Goal: Download file/media

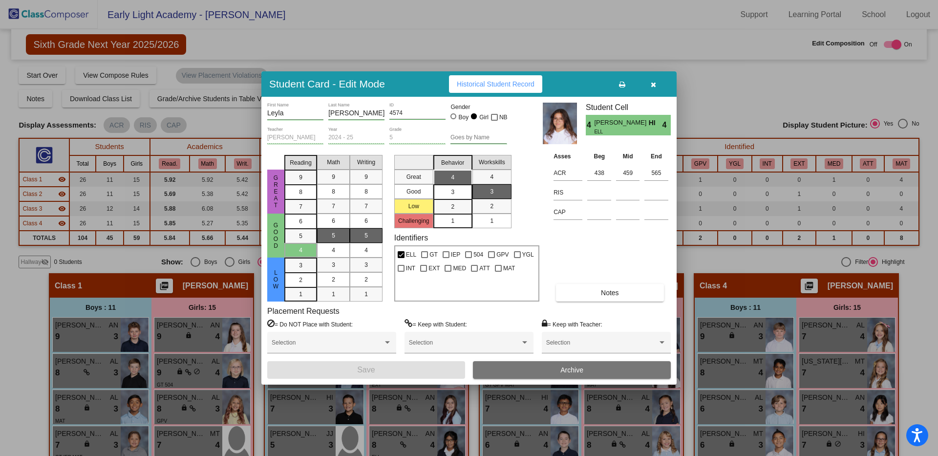
scroll to position [418, 0]
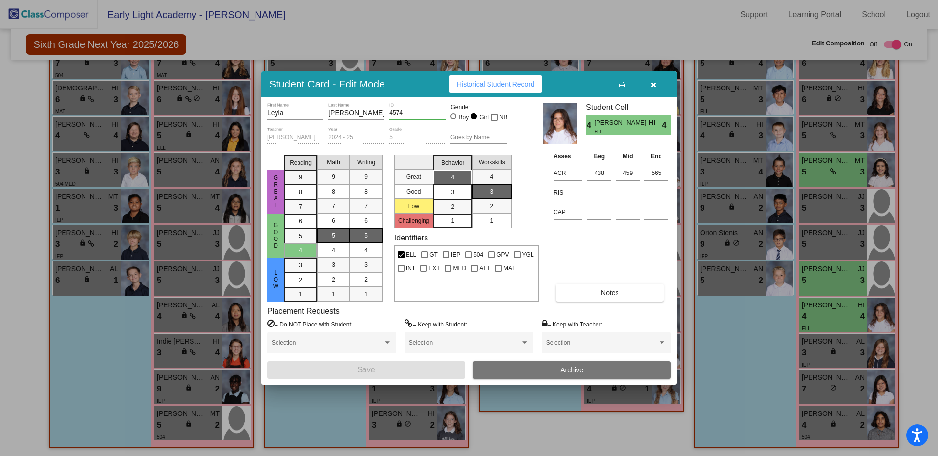
click at [653, 85] on icon "button" at bounding box center [653, 84] width 5 height 7
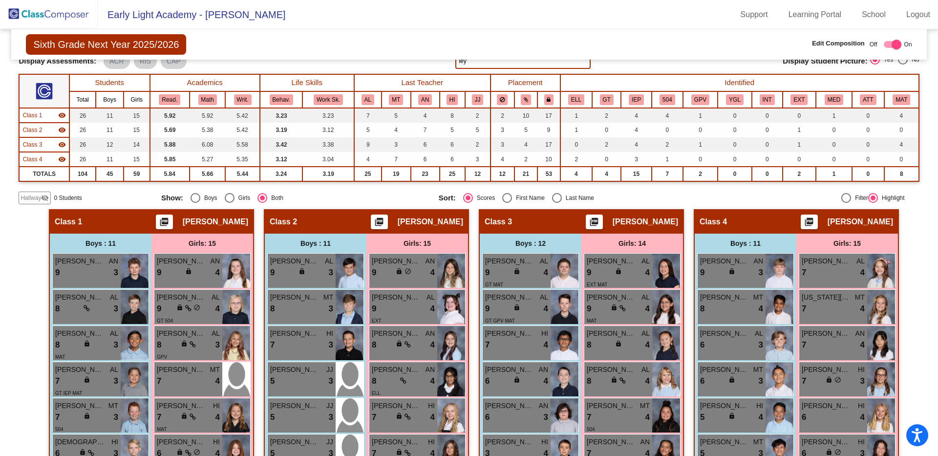
scroll to position [0, 0]
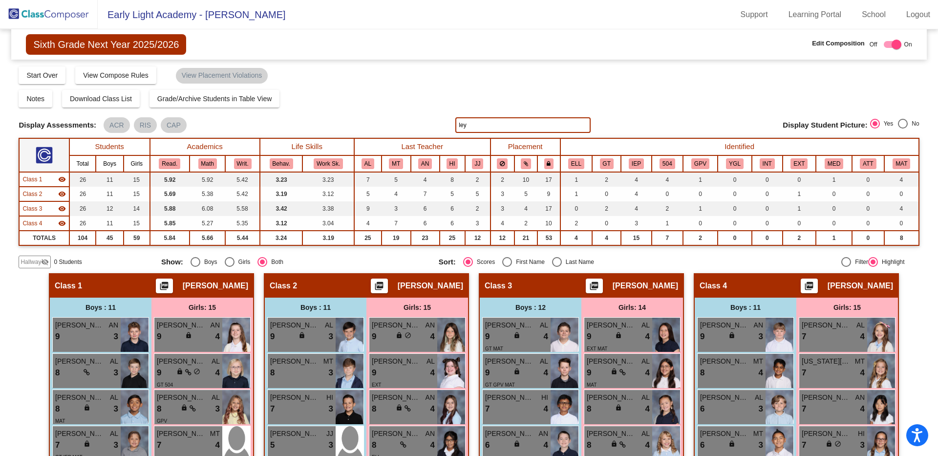
click at [60, 14] on img at bounding box center [49, 14] width 98 height 29
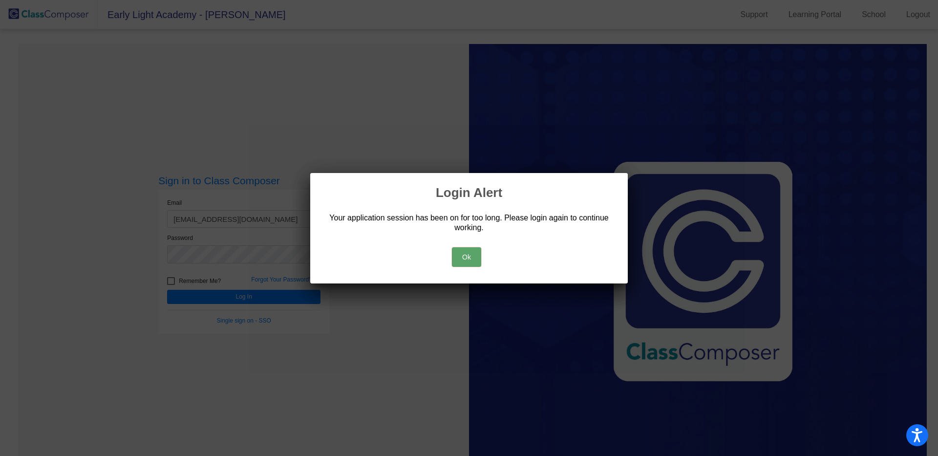
click at [471, 259] on button "Ok" at bounding box center [466, 257] width 29 height 20
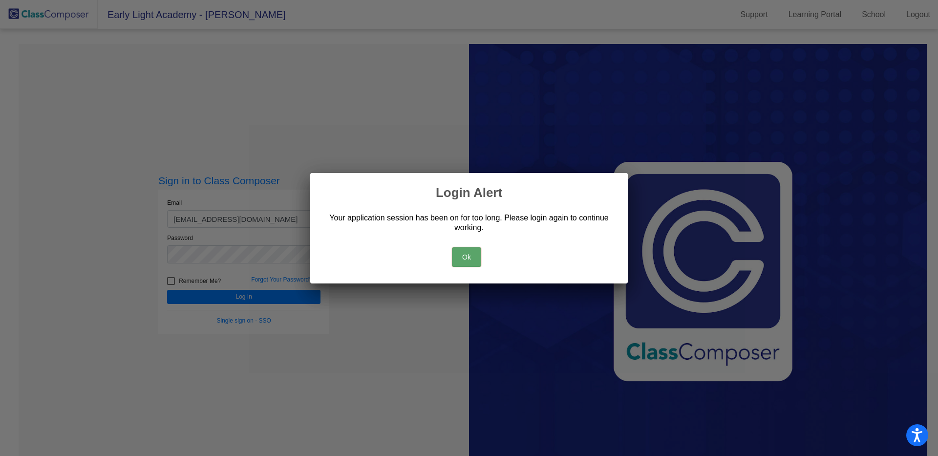
click at [462, 254] on button "Ok" at bounding box center [466, 257] width 29 height 20
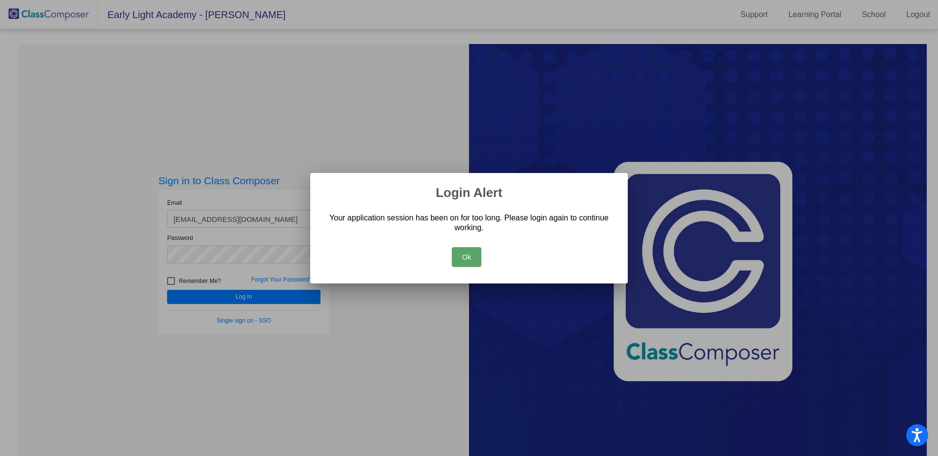
click at [454, 251] on button "Ok" at bounding box center [466, 257] width 29 height 20
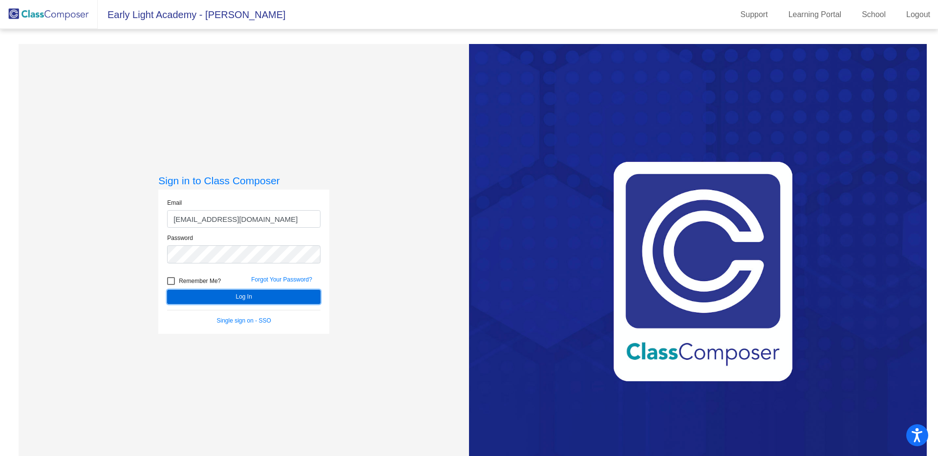
click at [240, 297] on button "Log In" at bounding box center [243, 297] width 153 height 14
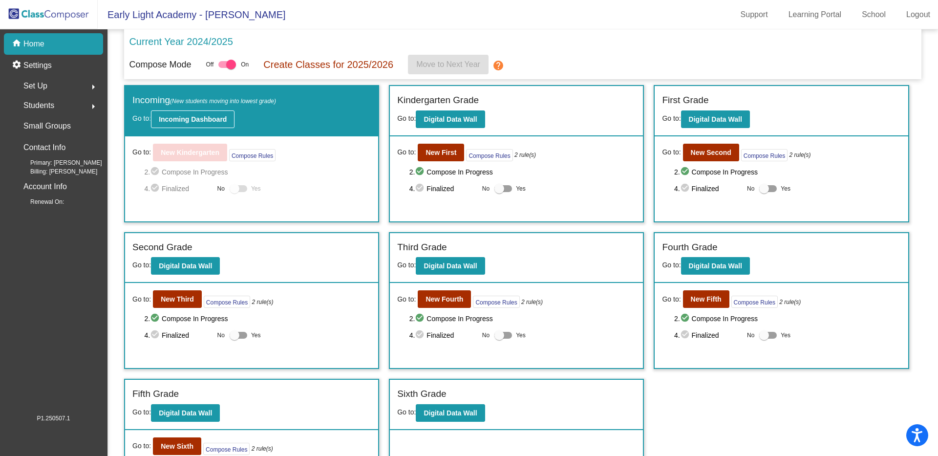
click at [219, 123] on b "Incoming Dashboard" at bounding box center [193, 119] width 68 height 8
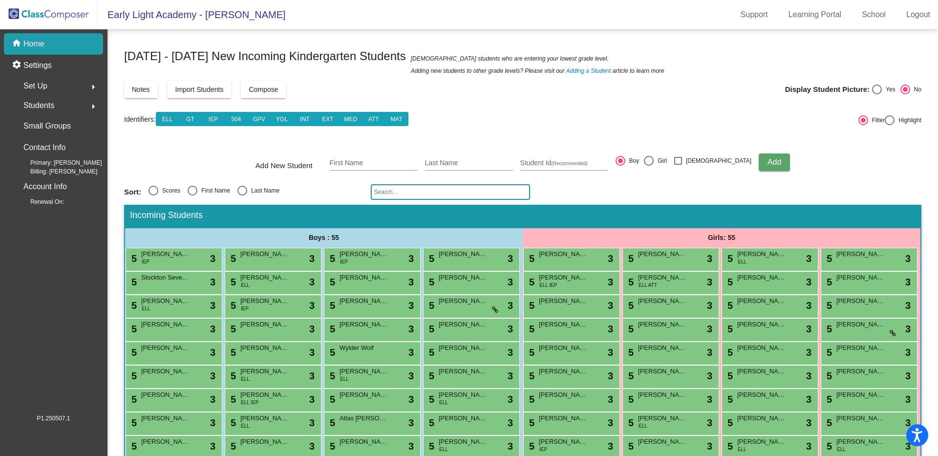
click at [392, 189] on input "text" at bounding box center [450, 192] width 159 height 16
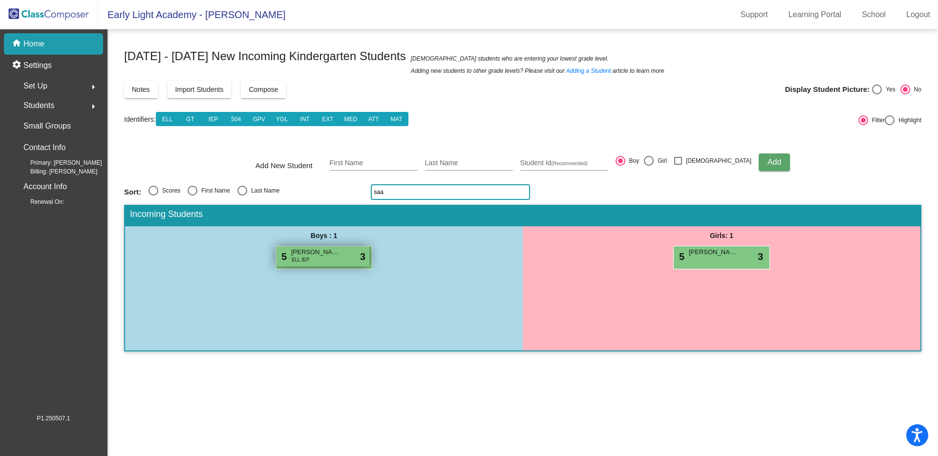
click at [313, 255] on span "[PERSON_NAME] [PERSON_NAME]" at bounding box center [315, 252] width 49 height 10
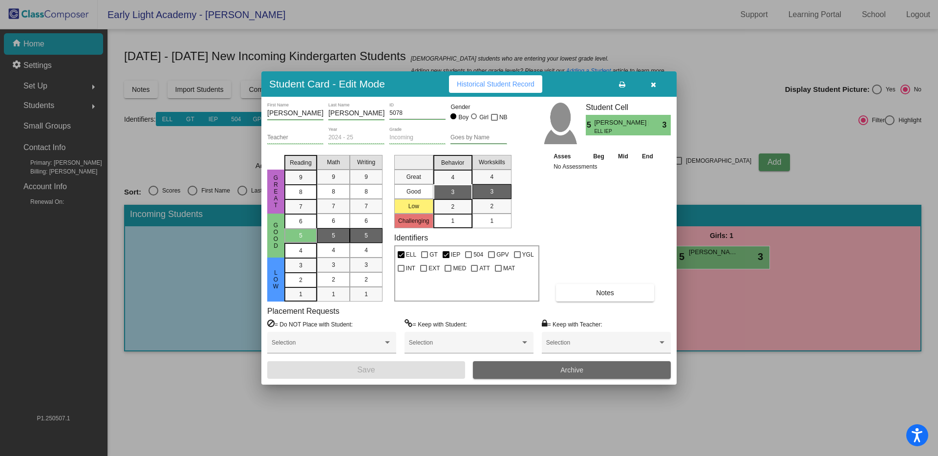
click at [498, 370] on button "Archive" at bounding box center [572, 370] width 198 height 18
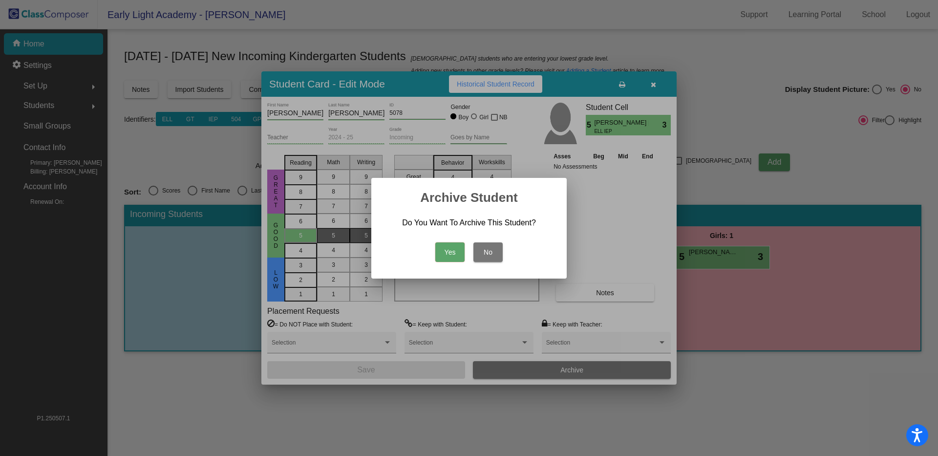
click at [451, 248] on button "Yes" at bounding box center [449, 252] width 29 height 20
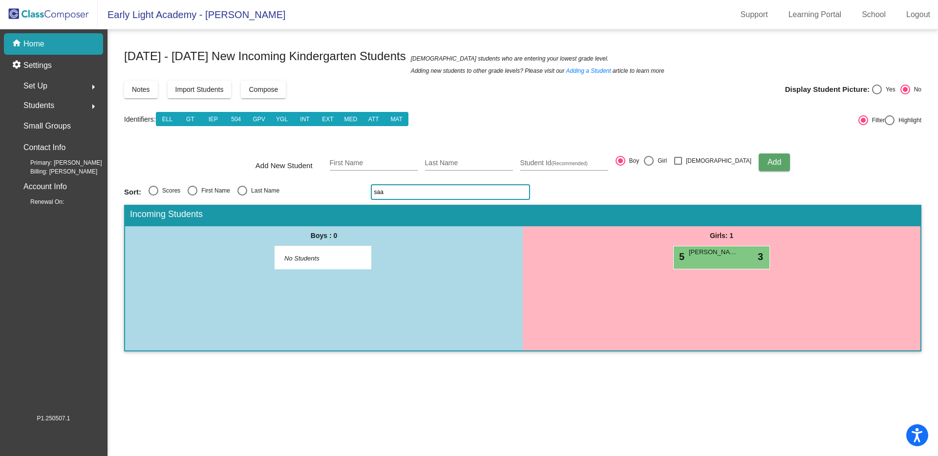
click at [478, 192] on input "saa" at bounding box center [450, 192] width 159 height 16
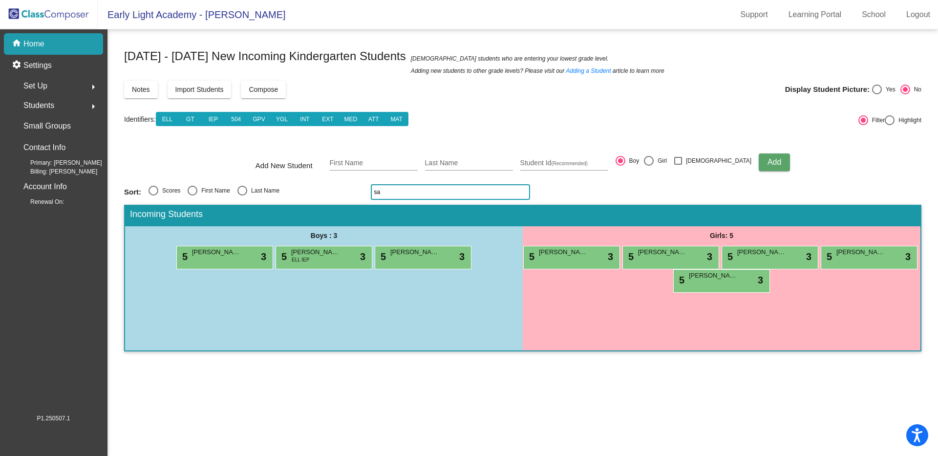
type input "s"
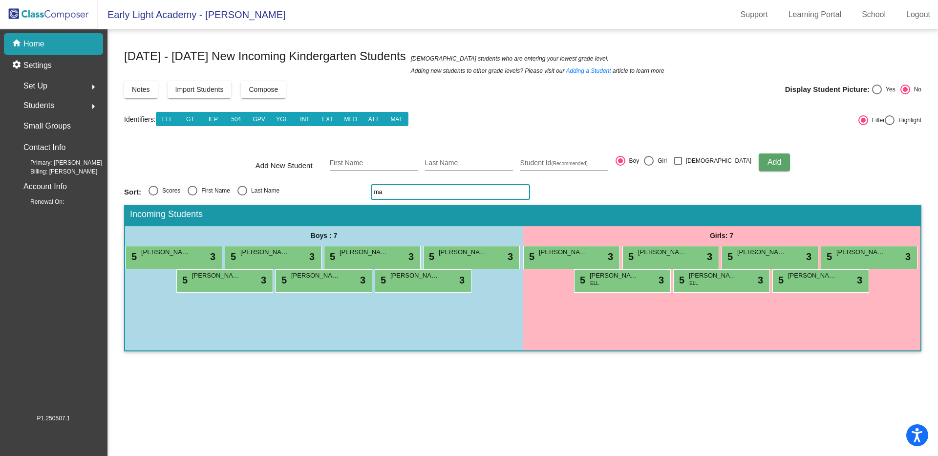
type input "m"
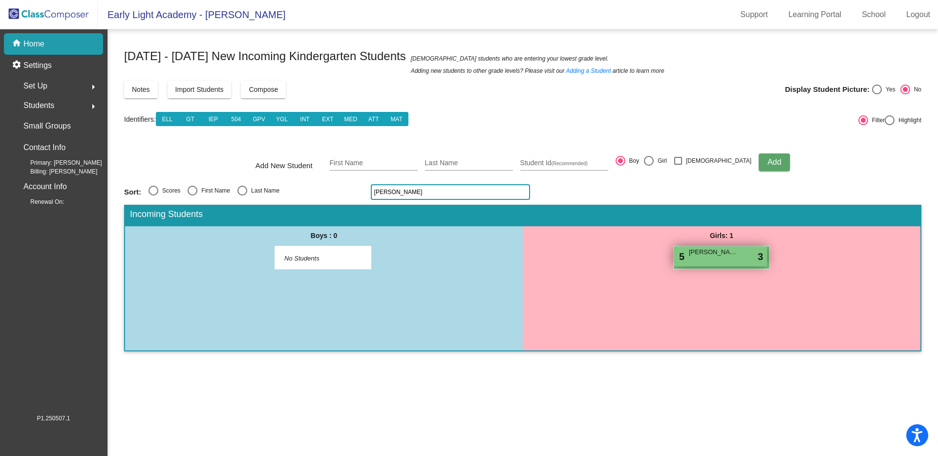
type input "[PERSON_NAME]"
click at [734, 257] on div "5 [PERSON_NAME] lock do_not_disturb_alt 3" at bounding box center [720, 256] width 93 height 20
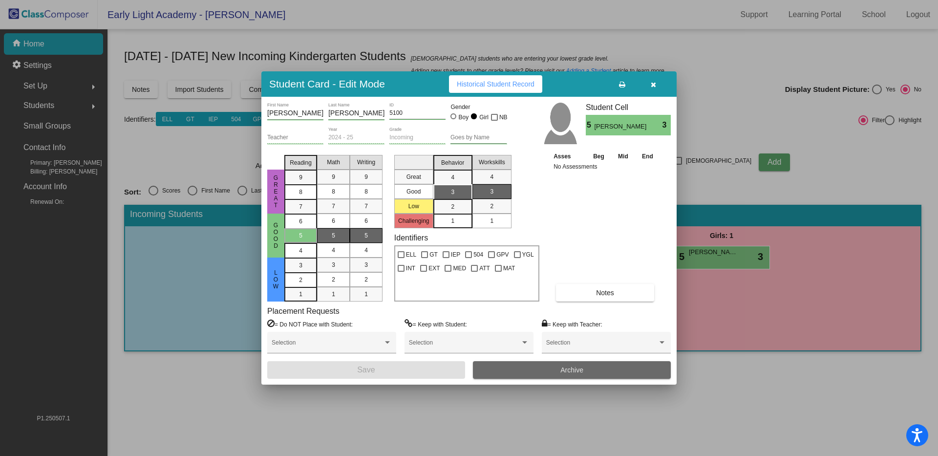
click at [521, 369] on button "Archive" at bounding box center [572, 370] width 198 height 18
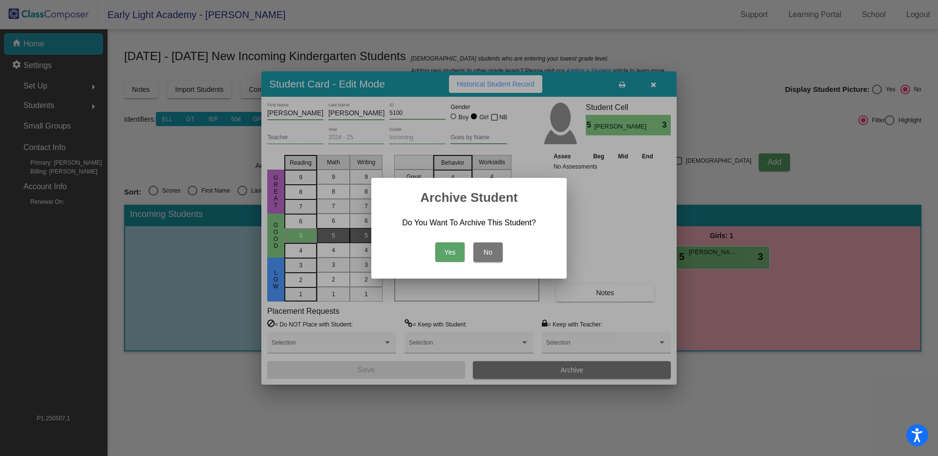
click at [449, 251] on button "Yes" at bounding box center [449, 252] width 29 height 20
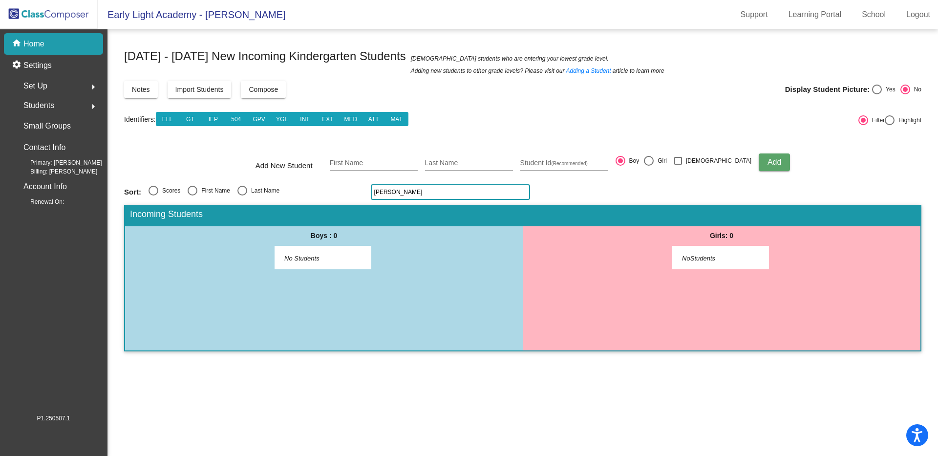
click at [74, 15] on img at bounding box center [49, 14] width 98 height 29
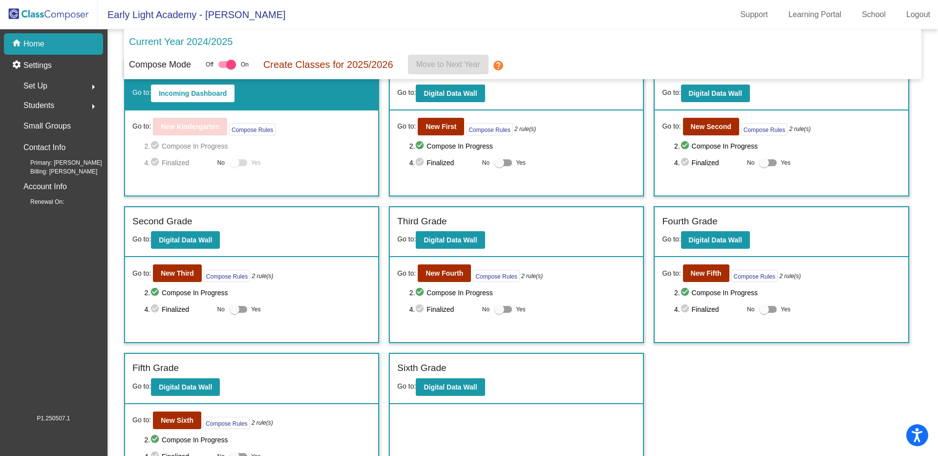
scroll to position [36, 0]
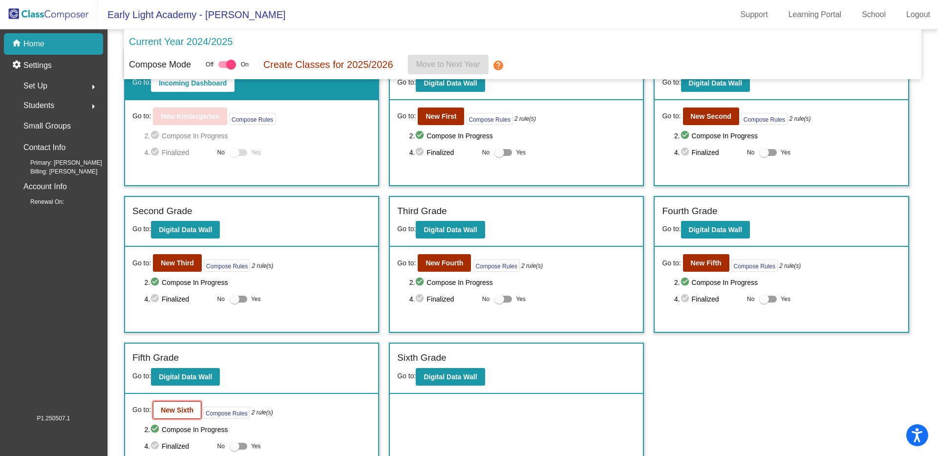
click at [184, 406] on b "New Sixth" at bounding box center [177, 410] width 33 height 8
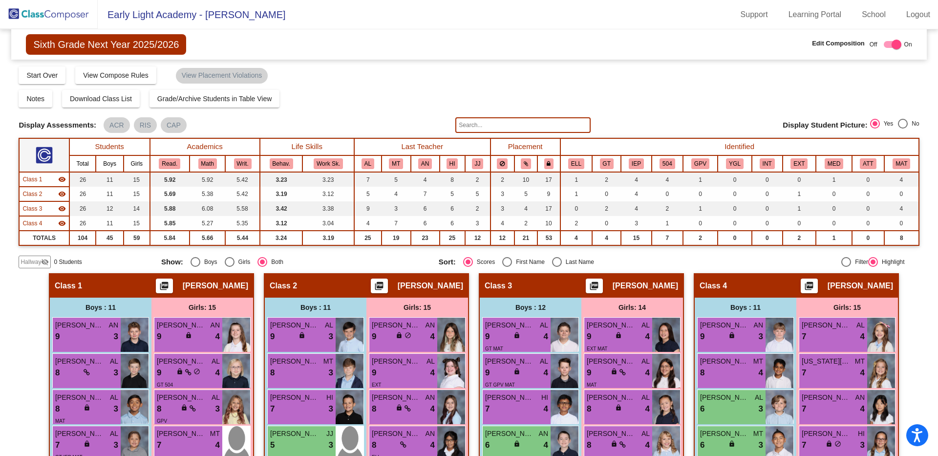
click at [57, 12] on img at bounding box center [49, 14] width 98 height 29
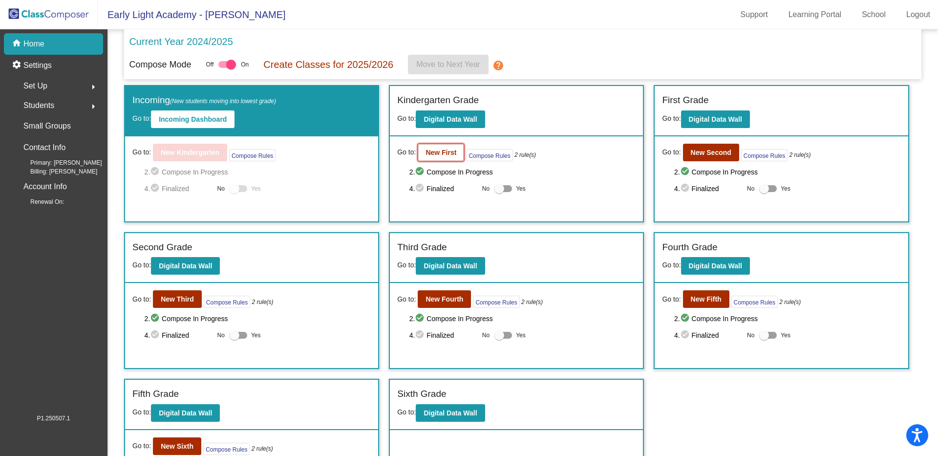
click at [448, 149] on b "New First" at bounding box center [441, 153] width 31 height 8
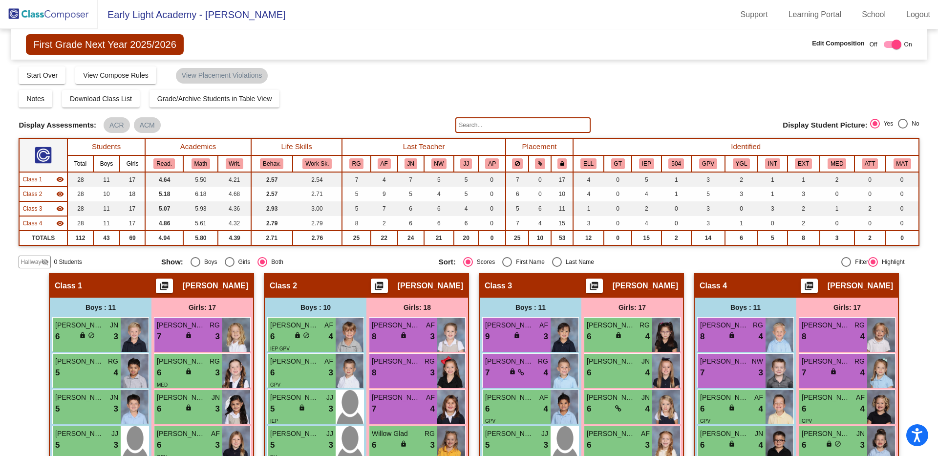
click at [170, 286] on mat-icon "picture_as_pdf" at bounding box center [164, 288] width 12 height 14
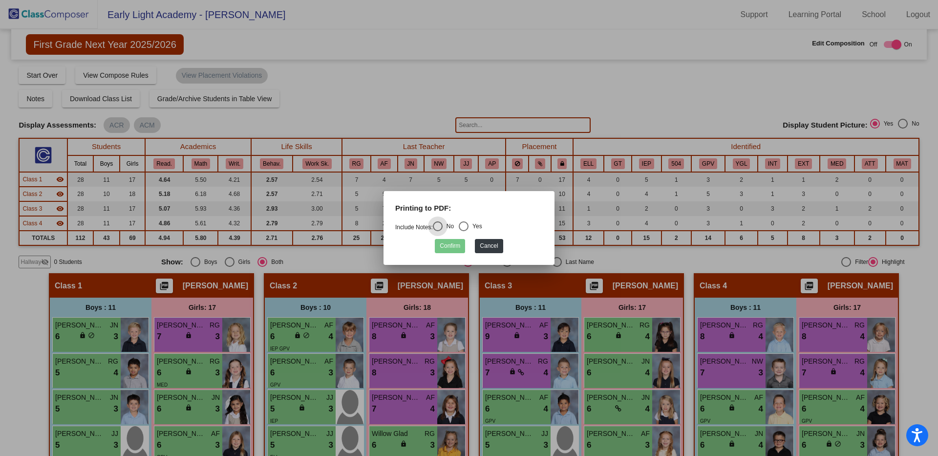
click at [468, 227] on div "Select an option" at bounding box center [464, 226] width 10 height 10
click at [464, 231] on input "Yes" at bounding box center [463, 231] width 0 height 0
radio input "true"
click at [453, 246] on button "Confirm" at bounding box center [450, 246] width 30 height 14
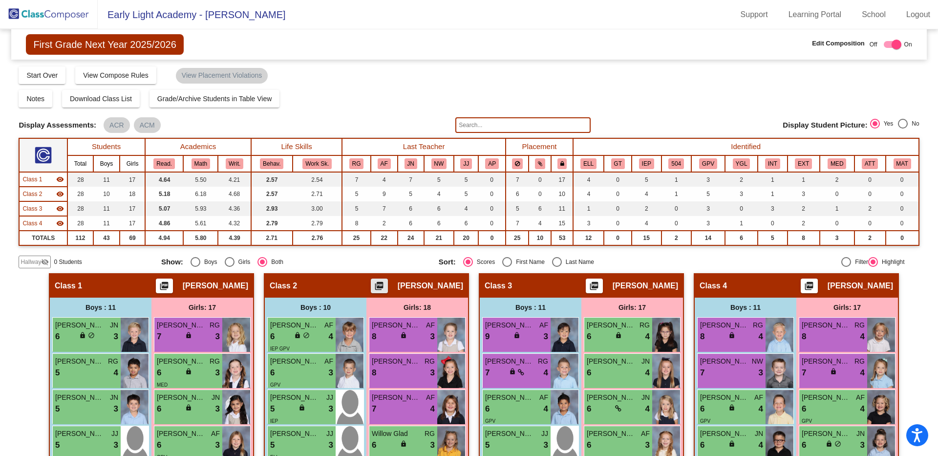
click at [381, 278] on button "picture_as_pdf" at bounding box center [379, 285] width 17 height 15
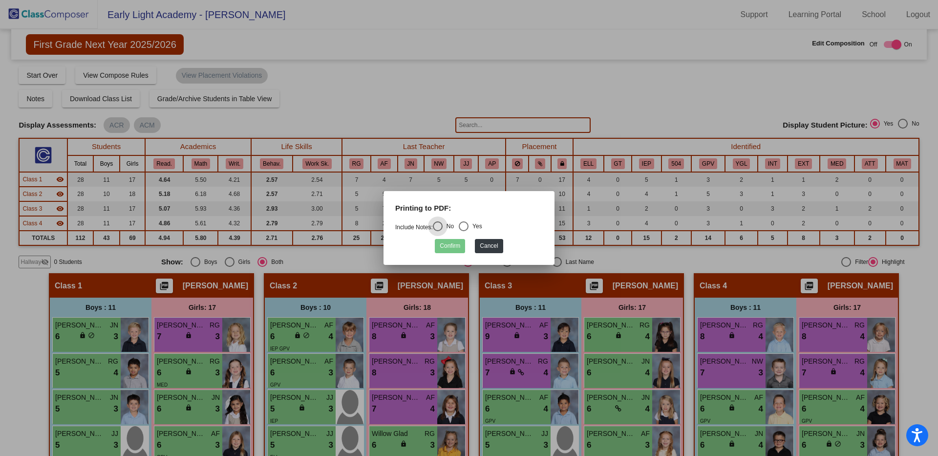
click at [469, 226] on div "Select an option" at bounding box center [464, 226] width 10 height 10
click at [464, 231] on input "Yes" at bounding box center [463, 231] width 0 height 0
radio input "true"
click at [440, 247] on button "Confirm" at bounding box center [450, 246] width 30 height 14
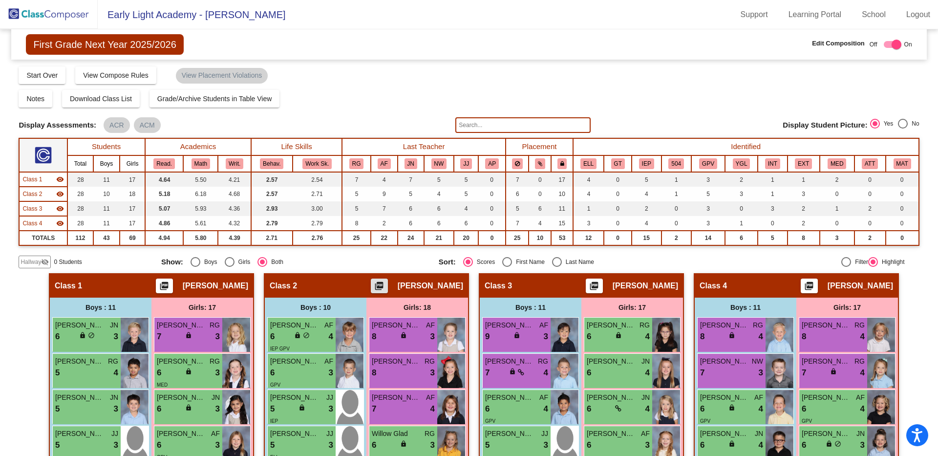
click at [600, 282] on mat-icon "picture_as_pdf" at bounding box center [594, 288] width 12 height 14
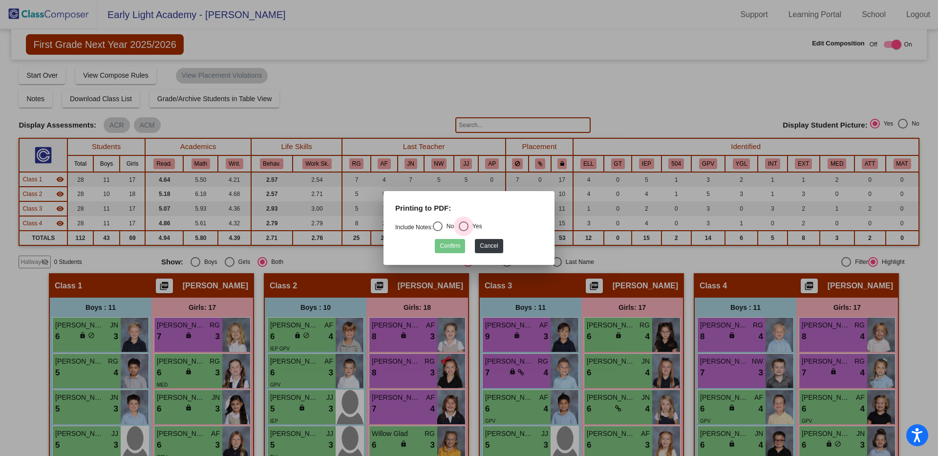
click at [468, 228] on div "Select an option" at bounding box center [464, 226] width 10 height 10
click at [464, 231] on input "Yes" at bounding box center [463, 231] width 0 height 0
radio input "true"
click at [456, 247] on button "Confirm" at bounding box center [450, 246] width 30 height 14
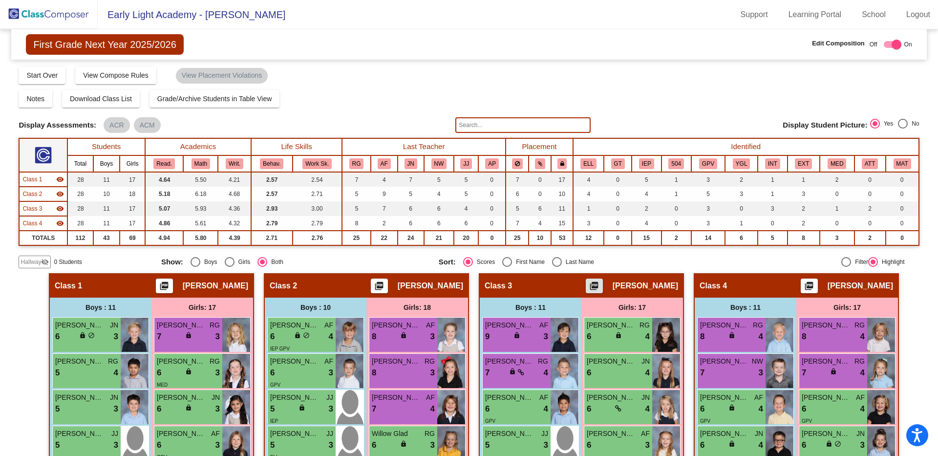
scroll to position [1, 0]
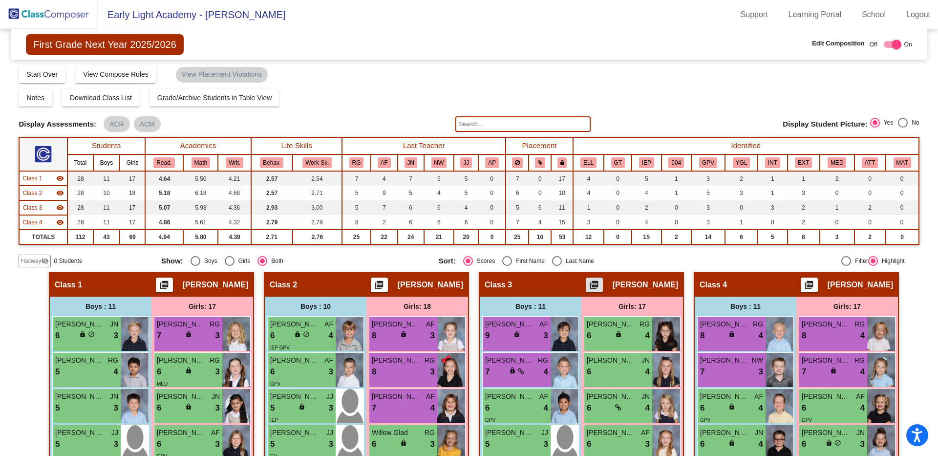
click at [704, 282] on span "Class 4" at bounding box center [713, 285] width 27 height 10
click at [815, 283] on mat-icon "picture_as_pdf" at bounding box center [809, 287] width 12 height 14
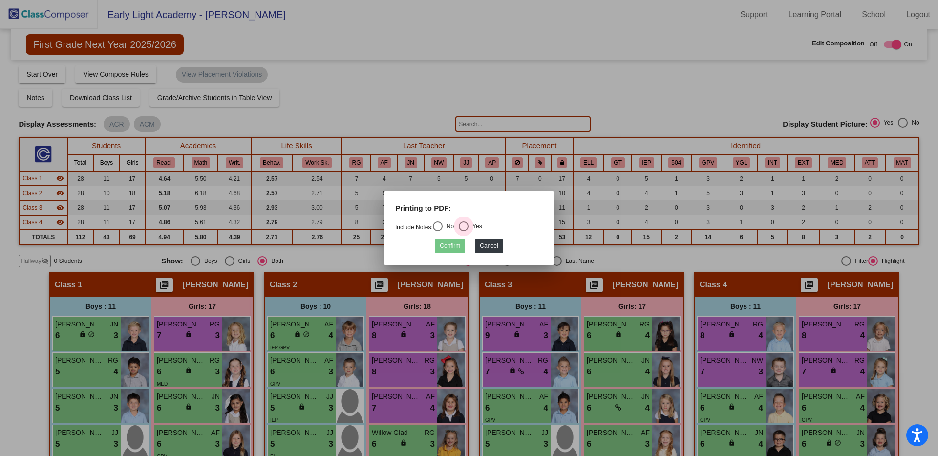
click at [464, 225] on div "Select an option" at bounding box center [464, 226] width 10 height 10
click at [464, 231] on input "Yes" at bounding box center [463, 231] width 0 height 0
radio input "true"
click at [446, 249] on button "Confirm" at bounding box center [450, 246] width 30 height 14
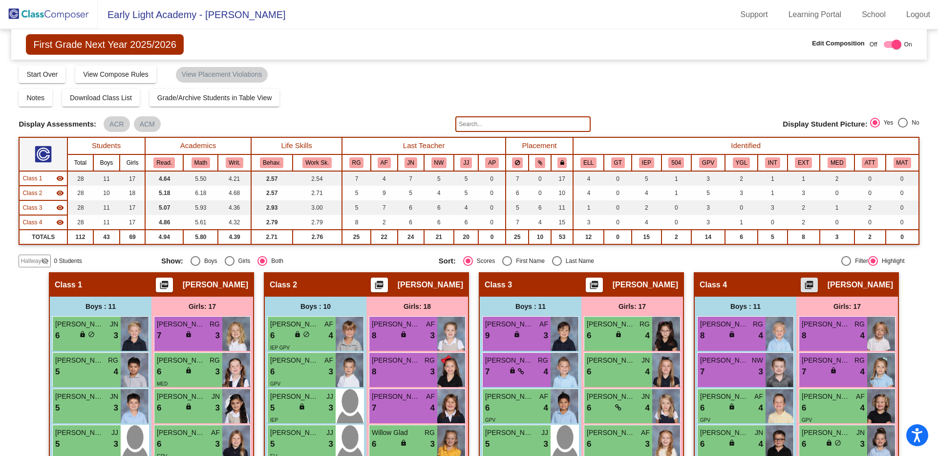
click at [67, 16] on img at bounding box center [49, 14] width 98 height 29
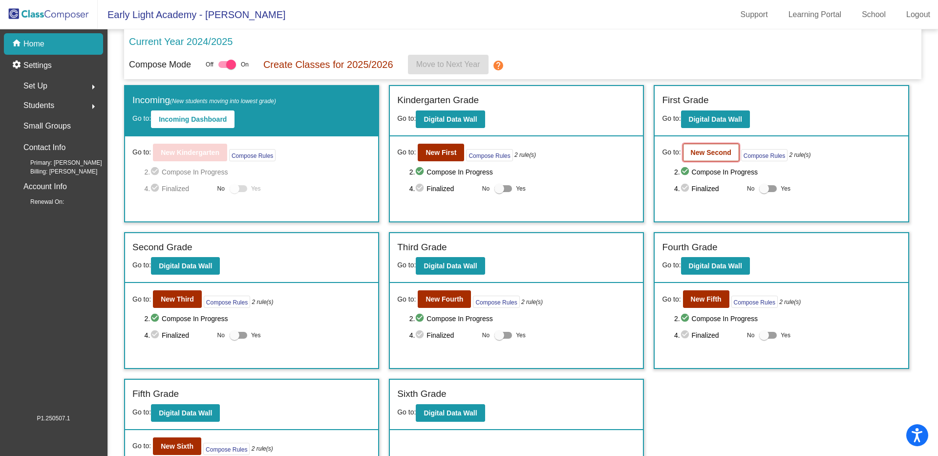
click at [696, 151] on b "New Second" at bounding box center [711, 153] width 41 height 8
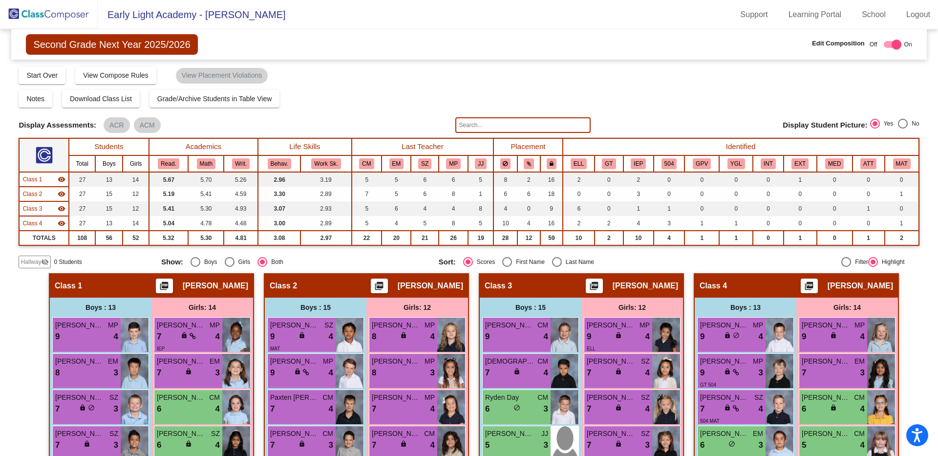
click at [170, 282] on mat-icon "picture_as_pdf" at bounding box center [164, 288] width 12 height 14
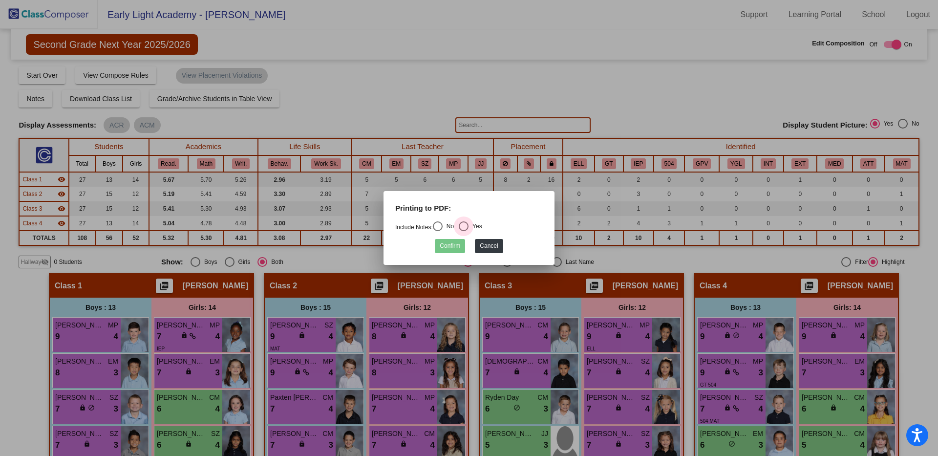
click at [469, 225] on div "Select an option" at bounding box center [464, 226] width 10 height 10
click at [464, 231] on input "Yes" at bounding box center [463, 231] width 0 height 0
radio input "true"
click at [453, 249] on button "Confirm" at bounding box center [450, 246] width 30 height 14
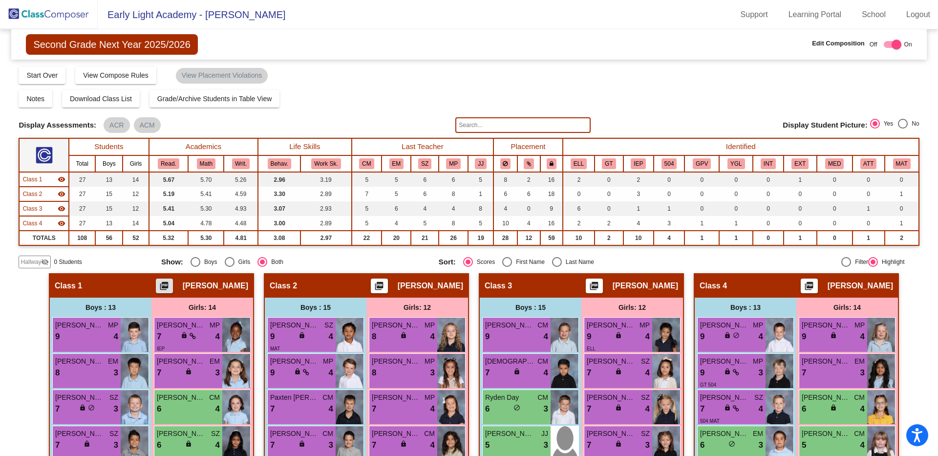
click at [373, 283] on mat-icon "picture_as_pdf" at bounding box center [379, 288] width 12 height 14
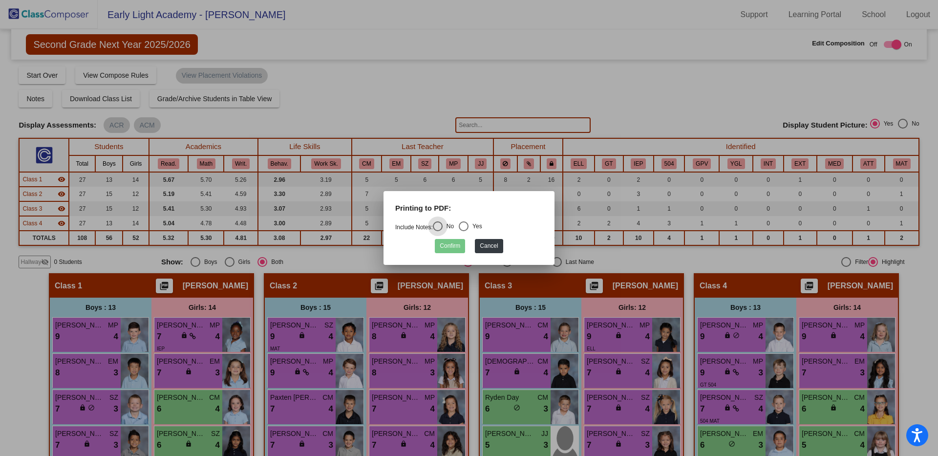
click at [467, 226] on div "Select an option" at bounding box center [464, 226] width 10 height 10
click at [464, 231] on input "Yes" at bounding box center [463, 231] width 0 height 0
radio input "true"
click at [458, 246] on button "Confirm" at bounding box center [450, 246] width 30 height 14
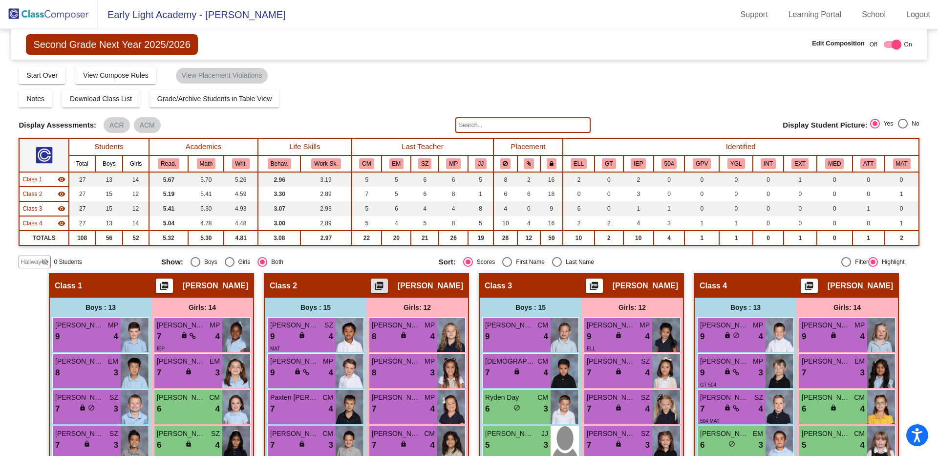
click at [600, 285] on mat-icon "picture_as_pdf" at bounding box center [594, 288] width 12 height 14
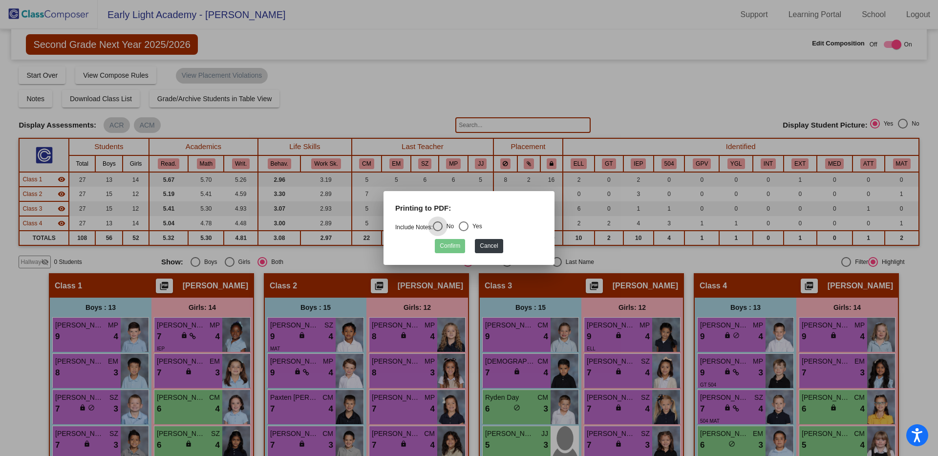
click at [466, 223] on div "Select an option" at bounding box center [464, 226] width 10 height 10
click at [464, 231] on input "Yes" at bounding box center [463, 231] width 0 height 0
radio input "true"
click at [450, 248] on button "Confirm" at bounding box center [450, 246] width 30 height 14
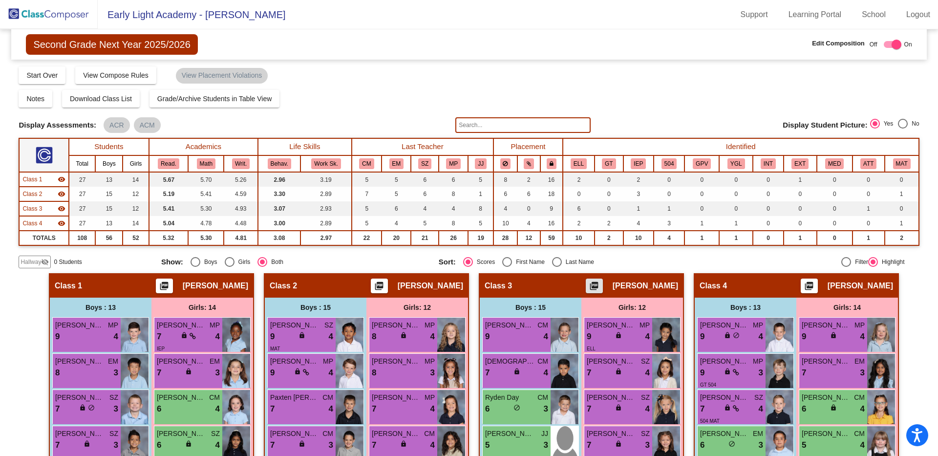
click at [815, 292] on mat-icon "picture_as_pdf" at bounding box center [809, 288] width 12 height 14
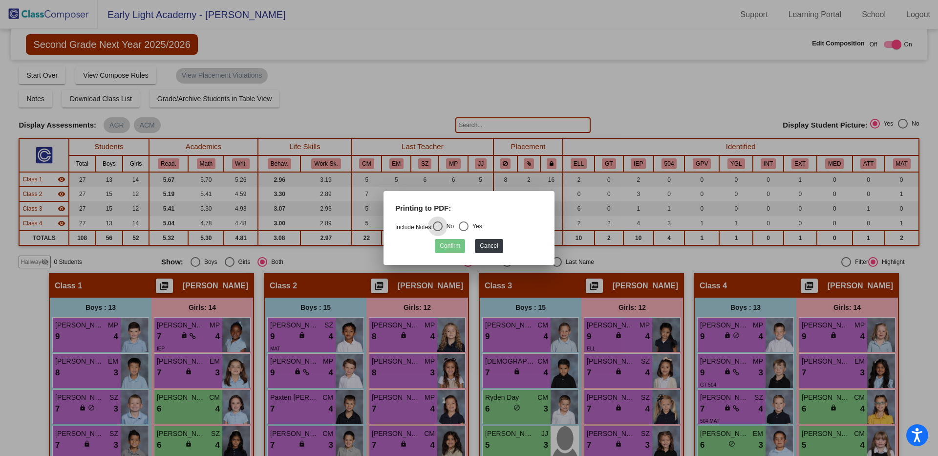
click at [469, 224] on div "Select an option" at bounding box center [464, 226] width 10 height 10
click at [464, 231] on input "Yes" at bounding box center [463, 231] width 0 height 0
radio input "true"
click at [461, 242] on button "Confirm" at bounding box center [450, 246] width 30 height 14
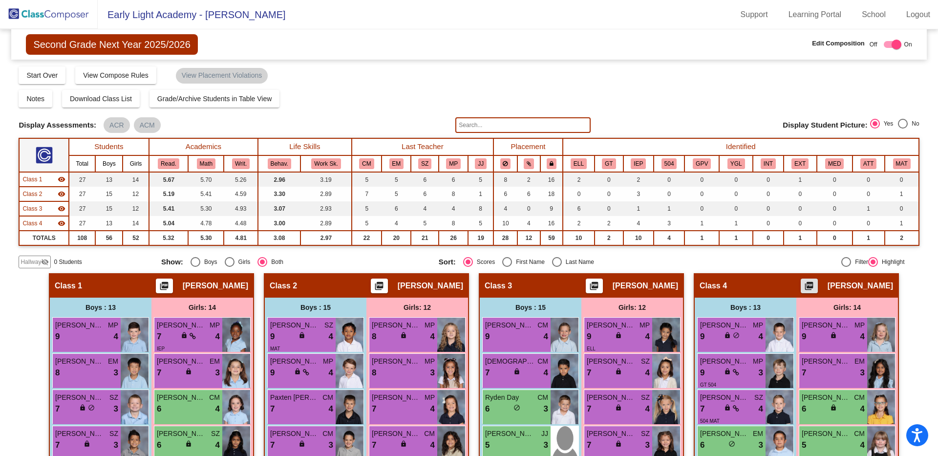
click at [76, 18] on img at bounding box center [49, 14] width 98 height 29
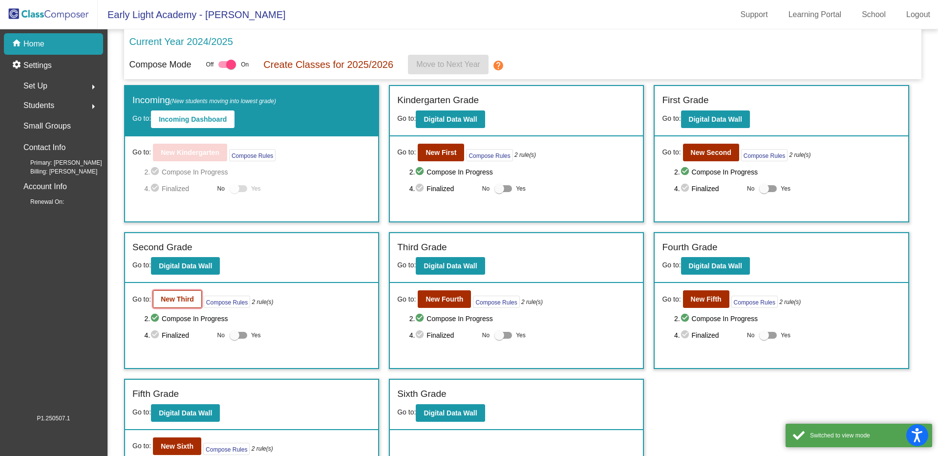
click at [180, 298] on b "New Third" at bounding box center [177, 299] width 33 height 8
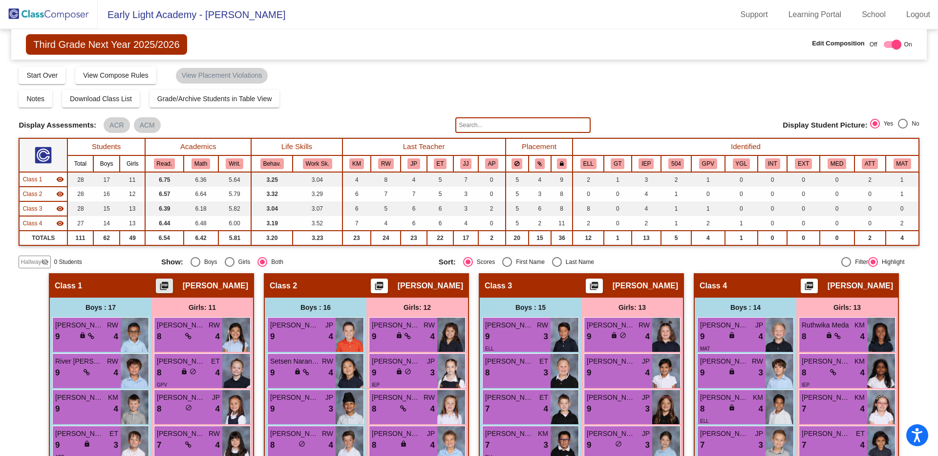
click at [165, 288] on mat-icon "picture_as_pdf" at bounding box center [164, 288] width 12 height 14
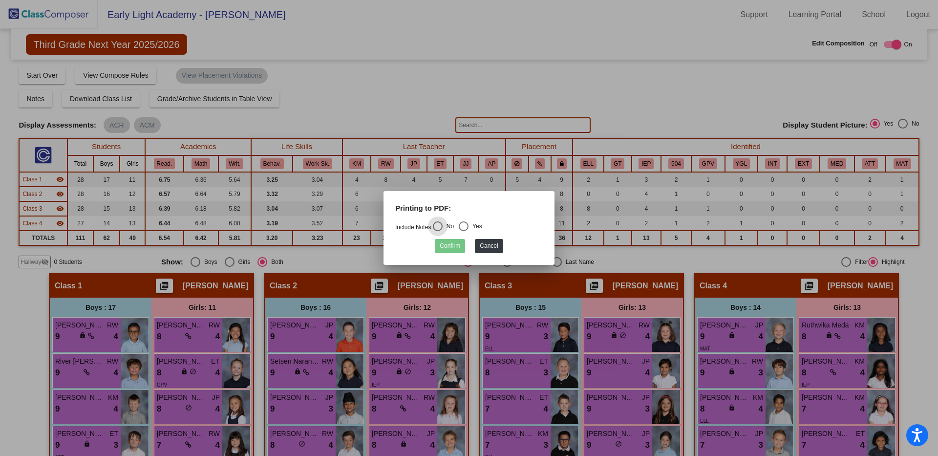
click at [469, 225] on div "Select an option" at bounding box center [464, 226] width 10 height 10
click at [464, 231] on input "Yes" at bounding box center [463, 231] width 0 height 0
radio input "true"
click at [456, 247] on button "Confirm" at bounding box center [450, 246] width 30 height 14
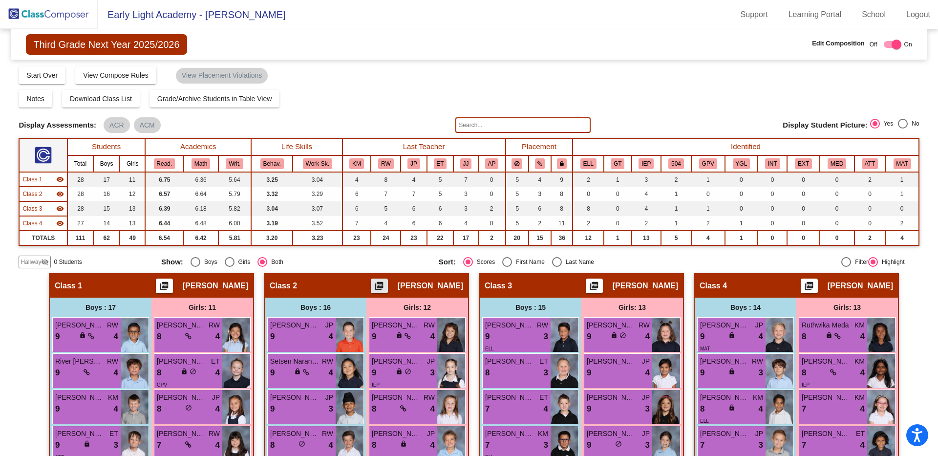
click at [385, 288] on mat-icon "picture_as_pdf" at bounding box center [379, 288] width 12 height 14
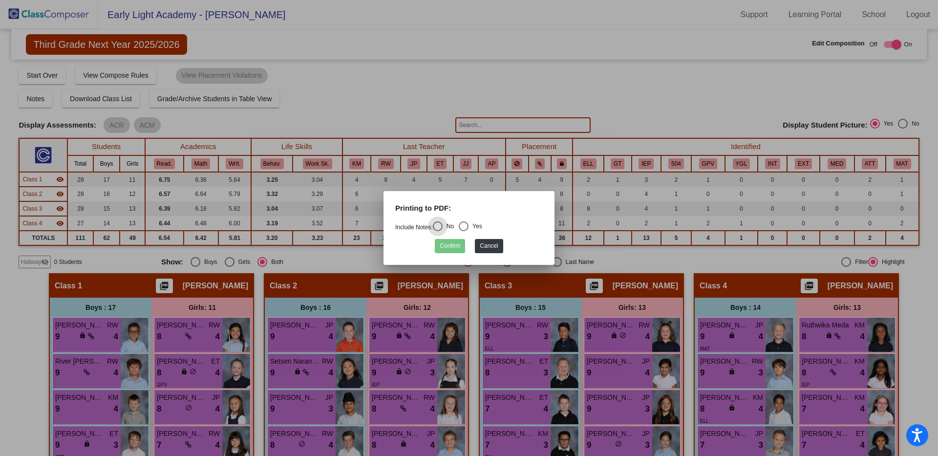
click at [469, 221] on div "Select an option" at bounding box center [464, 226] width 10 height 10
click at [464, 231] on input "Yes" at bounding box center [463, 231] width 0 height 0
radio input "true"
click at [451, 252] on button "Confirm" at bounding box center [450, 246] width 30 height 14
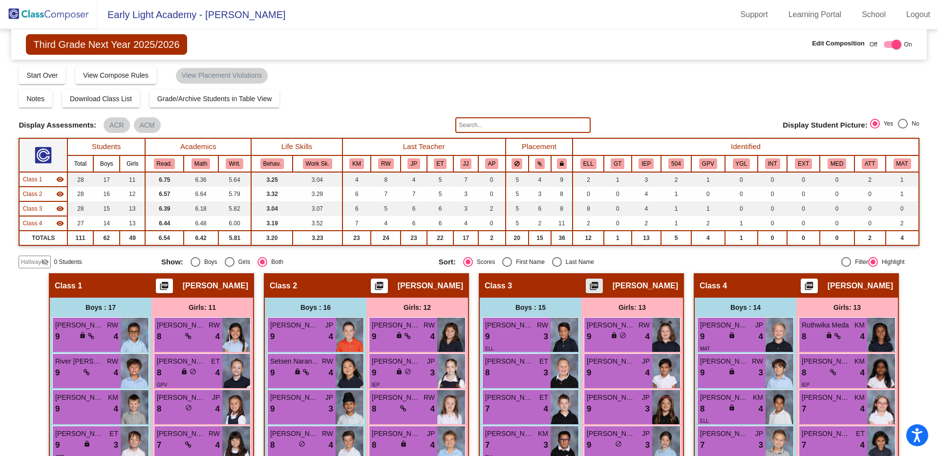
click at [600, 287] on mat-icon "picture_as_pdf" at bounding box center [594, 288] width 12 height 14
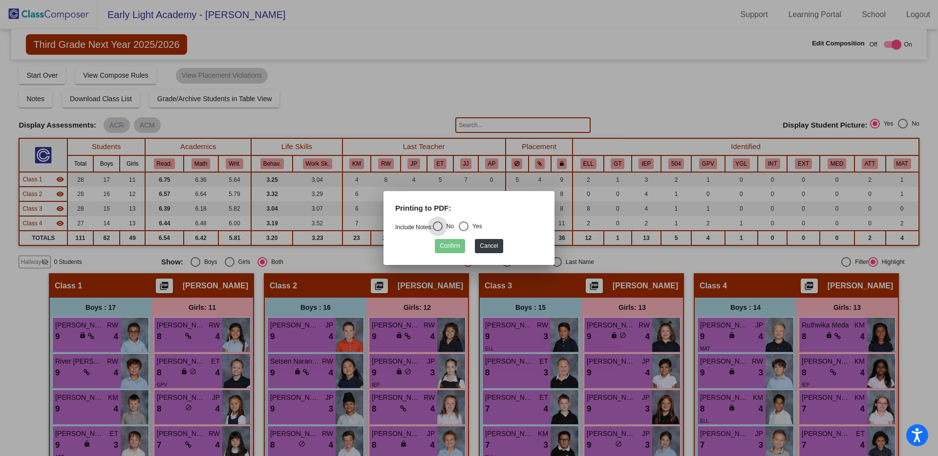
click at [468, 223] on div "Select an option" at bounding box center [464, 226] width 10 height 10
click at [464, 231] on input "Yes" at bounding box center [463, 231] width 0 height 0
radio input "true"
click at [459, 246] on button "Confirm" at bounding box center [450, 246] width 30 height 14
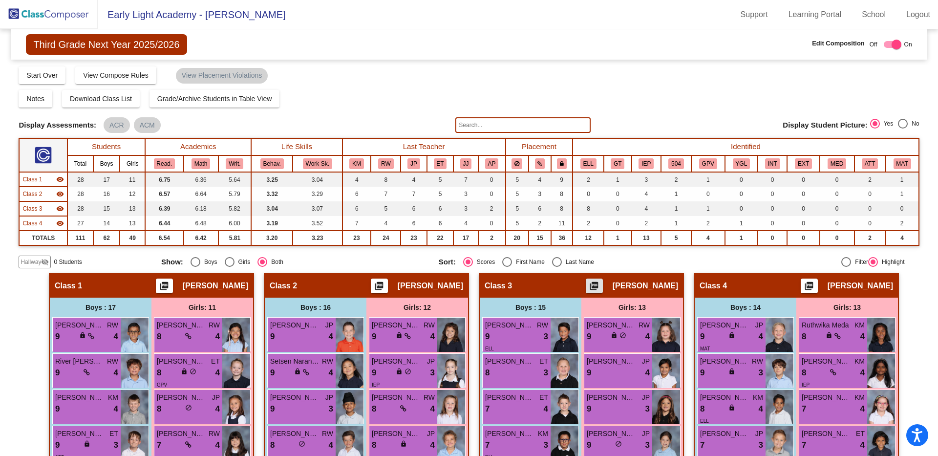
click at [803, 286] on mat-icon "picture_as_pdf" at bounding box center [809, 288] width 12 height 14
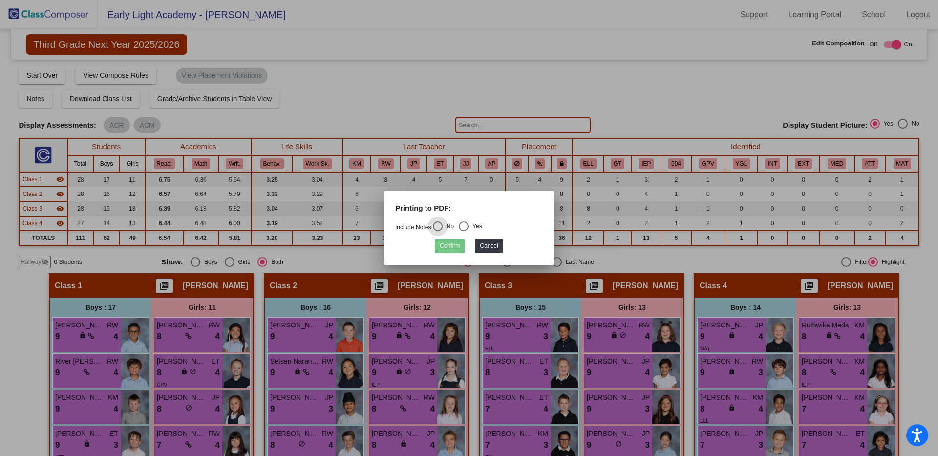
click at [466, 228] on div "Select an option" at bounding box center [464, 226] width 10 height 10
click at [464, 231] on input "Yes" at bounding box center [463, 231] width 0 height 0
radio input "true"
click at [450, 243] on button "Confirm" at bounding box center [450, 246] width 30 height 14
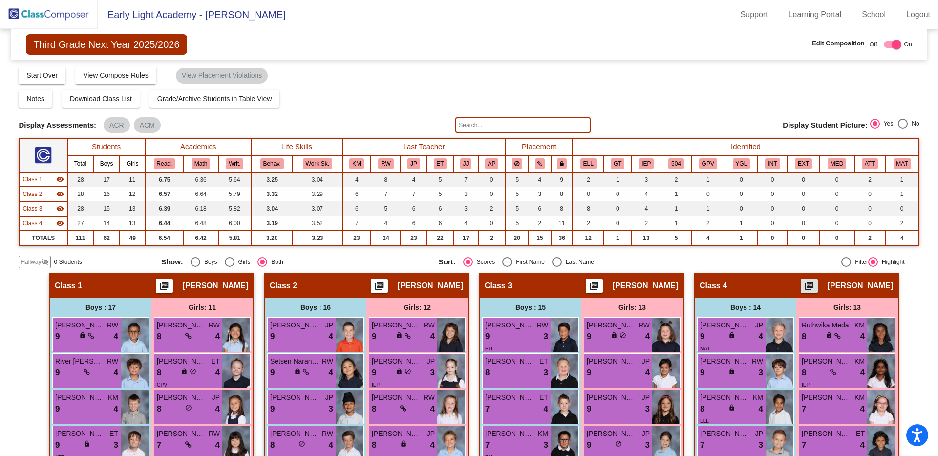
click at [68, 15] on img at bounding box center [49, 14] width 98 height 29
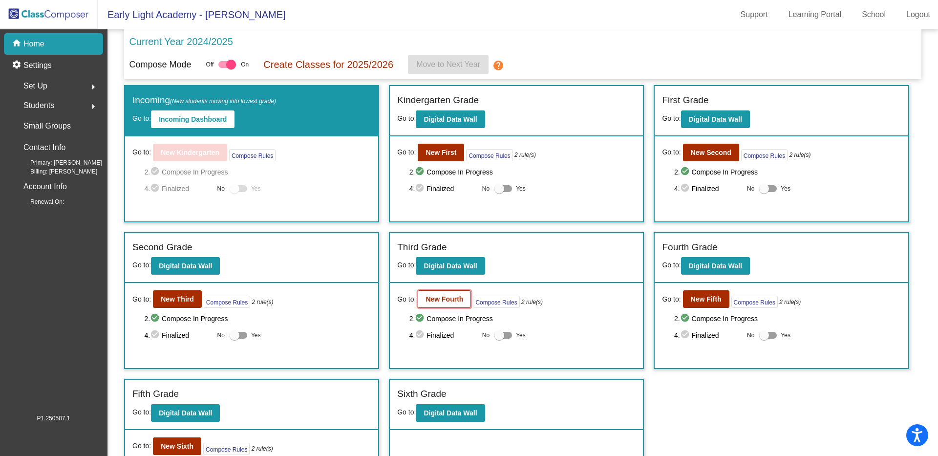
click at [457, 297] on b "New Fourth" at bounding box center [445, 299] width 38 height 8
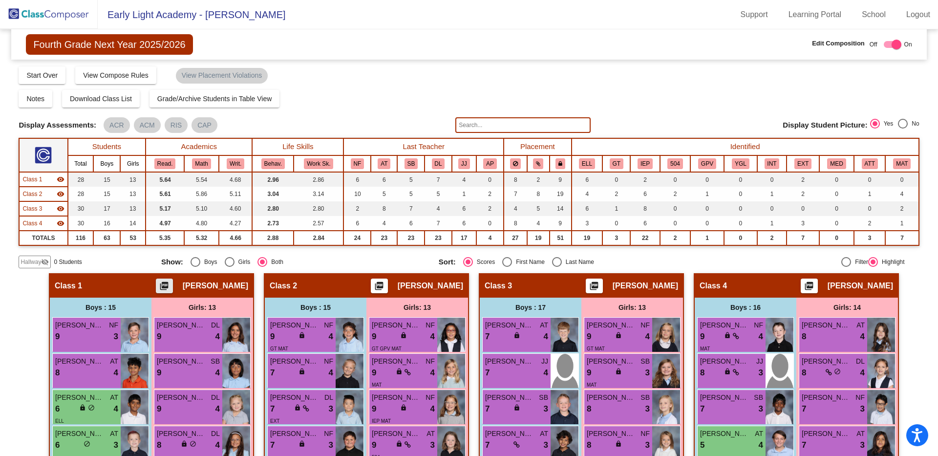
click at [169, 281] on mat-icon "picture_as_pdf" at bounding box center [164, 288] width 12 height 14
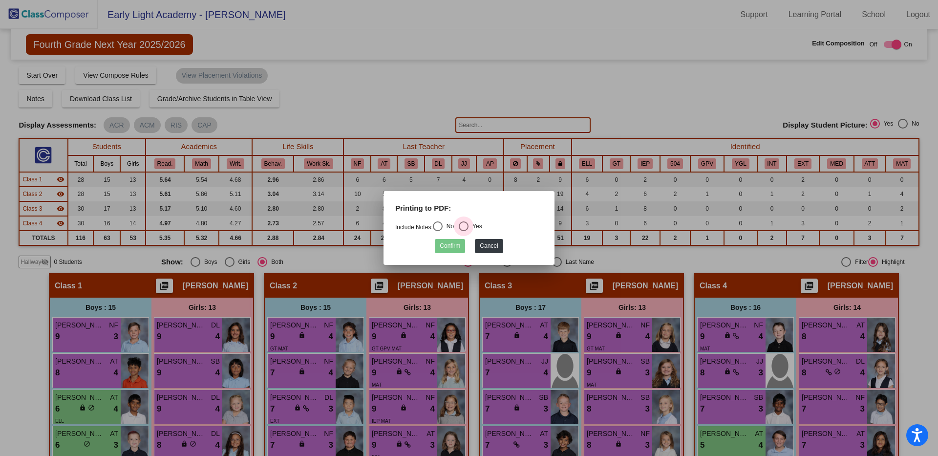
click at [469, 226] on div "Select an option" at bounding box center [464, 226] width 10 height 10
click at [464, 231] on input "Yes" at bounding box center [463, 231] width 0 height 0
radio input "true"
click at [454, 247] on button "Confirm" at bounding box center [450, 246] width 30 height 14
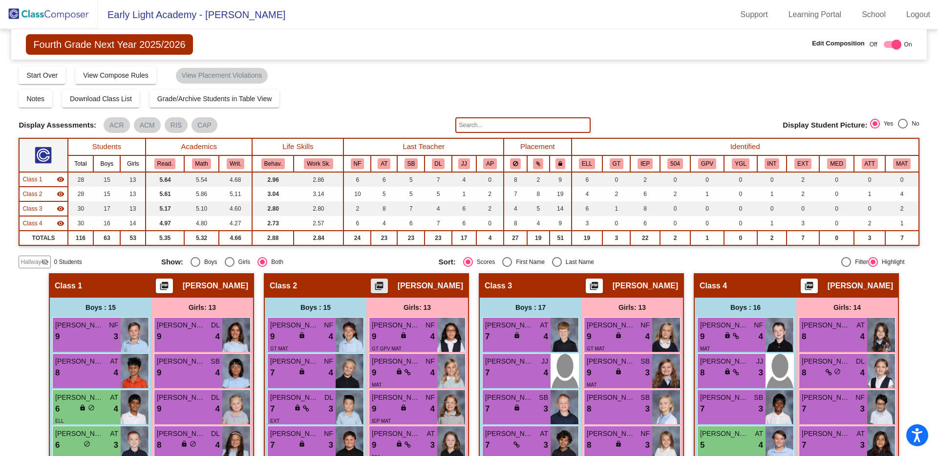
click at [384, 289] on mat-icon "picture_as_pdf" at bounding box center [379, 288] width 12 height 14
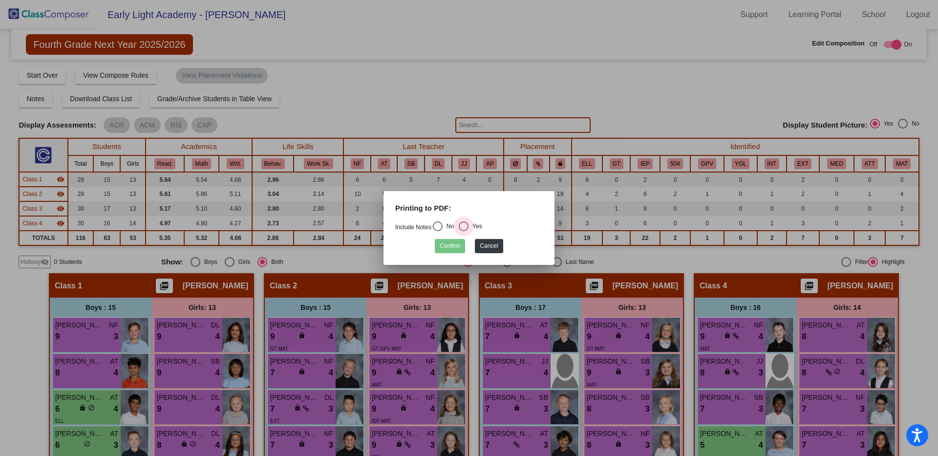
click at [469, 225] on div "Select an option" at bounding box center [464, 226] width 10 height 10
click at [464, 231] on input "Yes" at bounding box center [463, 231] width 0 height 0
radio input "true"
click at [449, 247] on button "Confirm" at bounding box center [450, 246] width 30 height 14
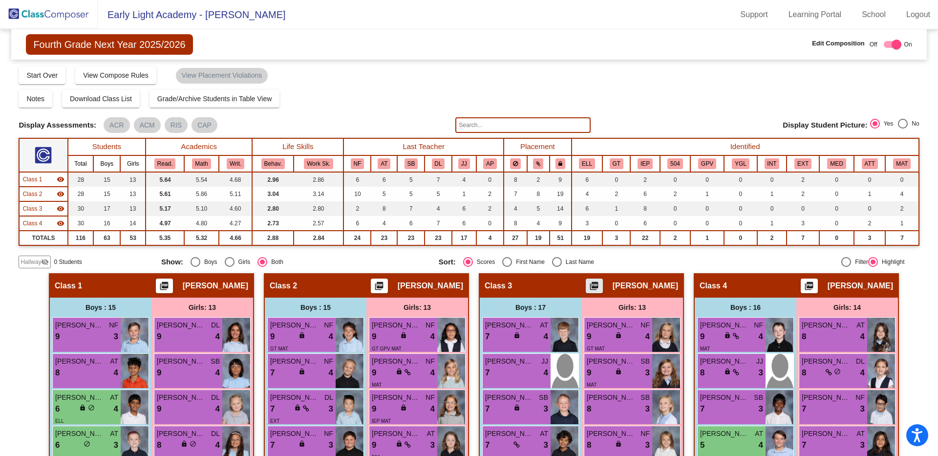
click at [600, 284] on mat-icon "picture_as_pdf" at bounding box center [594, 288] width 12 height 14
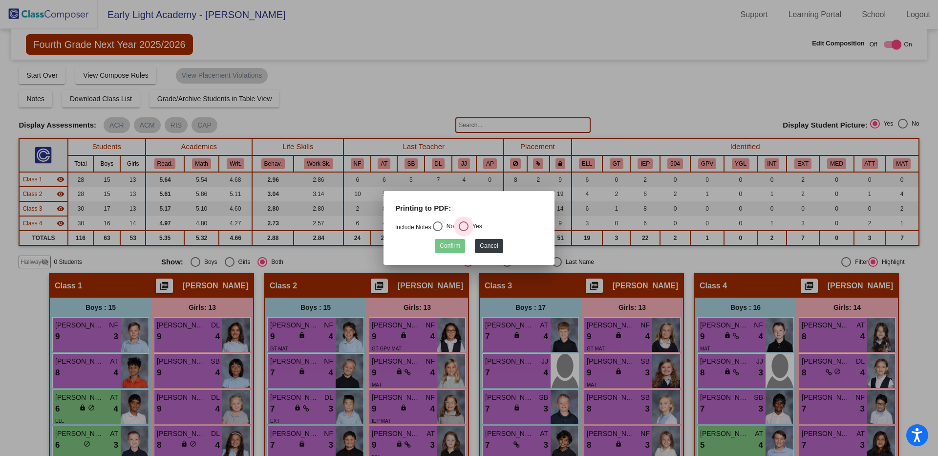
click at [468, 227] on div "Select an option" at bounding box center [464, 226] width 10 height 10
click at [464, 231] on input "Yes" at bounding box center [463, 231] width 0 height 0
radio input "true"
click at [455, 246] on button "Confirm" at bounding box center [450, 246] width 30 height 14
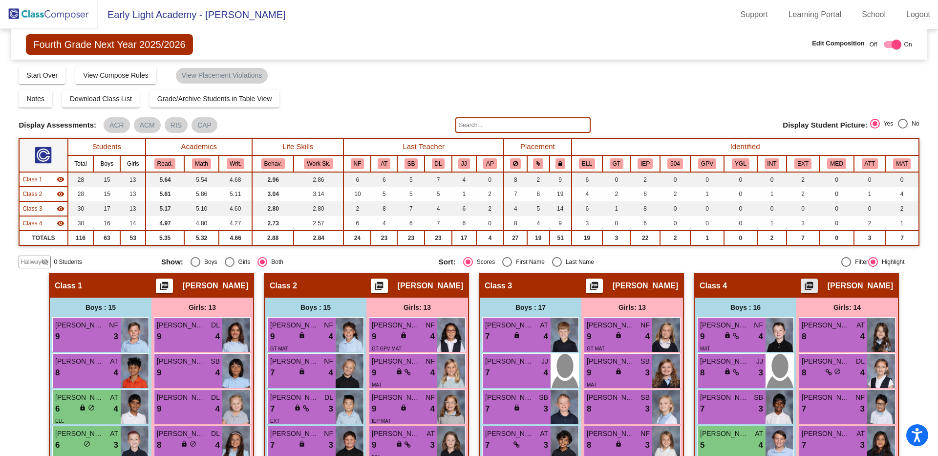
click at [815, 285] on mat-icon "picture_as_pdf" at bounding box center [809, 288] width 12 height 14
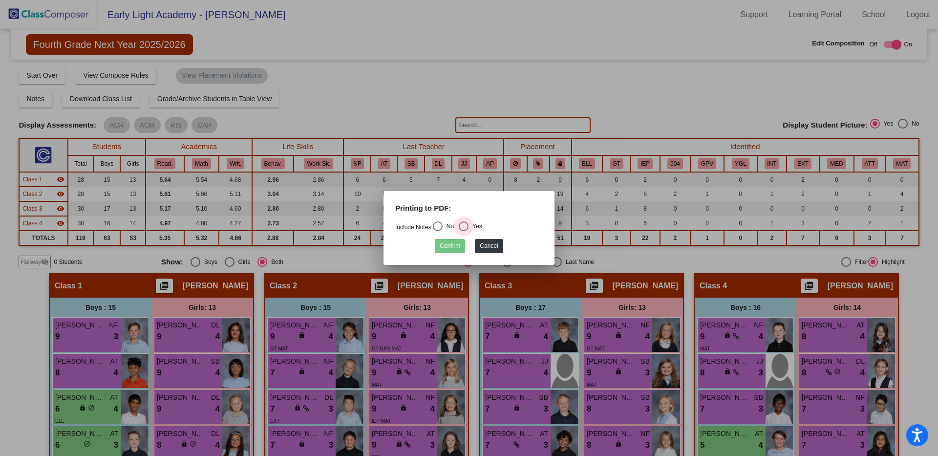
click at [468, 225] on div "Select an option" at bounding box center [464, 226] width 10 height 10
click at [464, 231] on input "Yes" at bounding box center [463, 231] width 0 height 0
radio input "true"
click at [446, 250] on button "Confirm" at bounding box center [450, 246] width 30 height 14
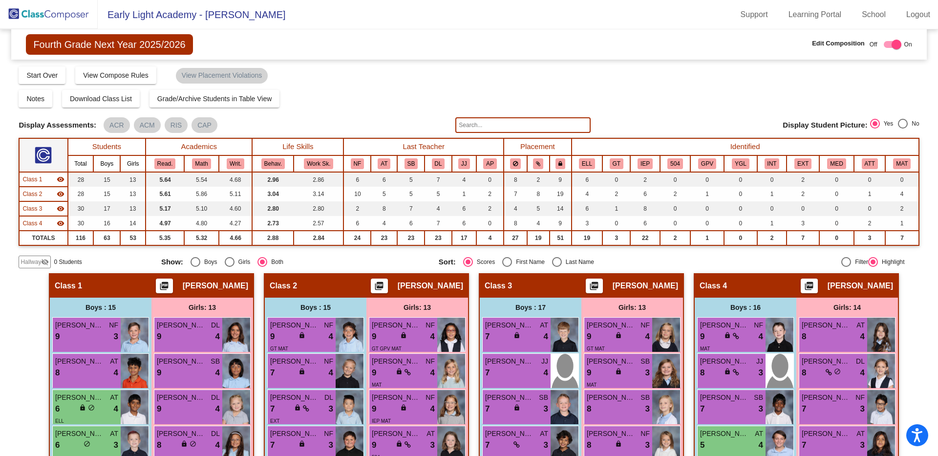
click at [67, 15] on img at bounding box center [49, 14] width 98 height 29
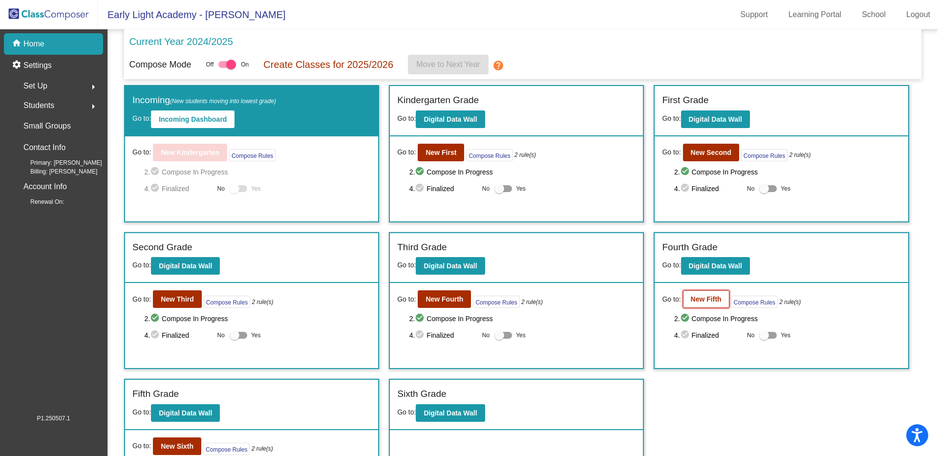
click at [703, 295] on b "New Fifth" at bounding box center [706, 299] width 31 height 8
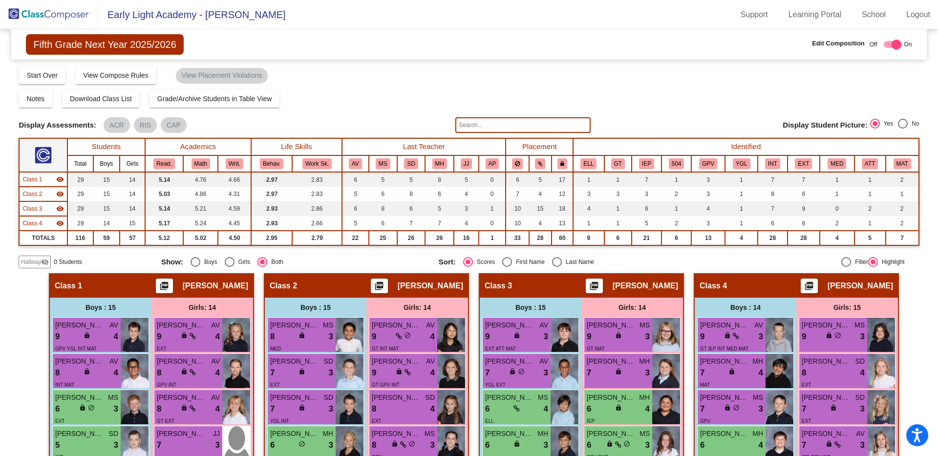
click at [170, 283] on mat-icon "picture_as_pdf" at bounding box center [164, 288] width 12 height 14
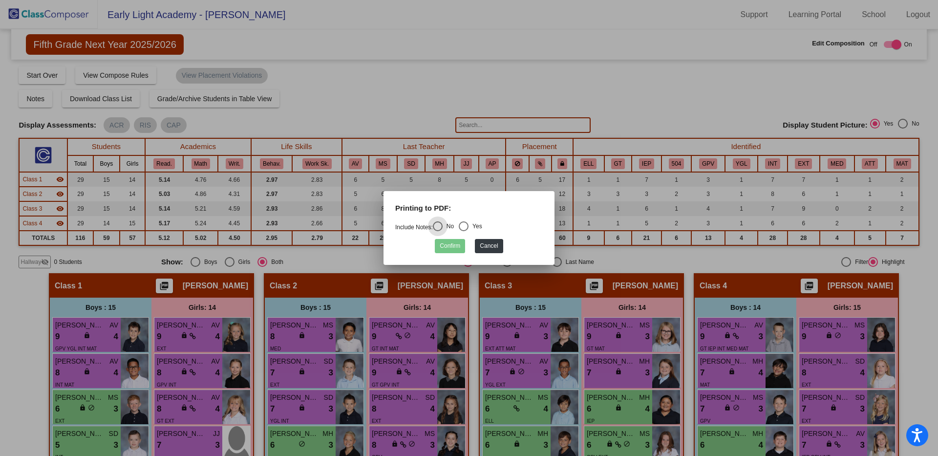
click at [468, 229] on div "Select an option" at bounding box center [464, 226] width 10 height 10
click at [464, 231] on input "Yes" at bounding box center [463, 231] width 0 height 0
radio input "true"
click at [454, 247] on button "Confirm" at bounding box center [450, 246] width 30 height 14
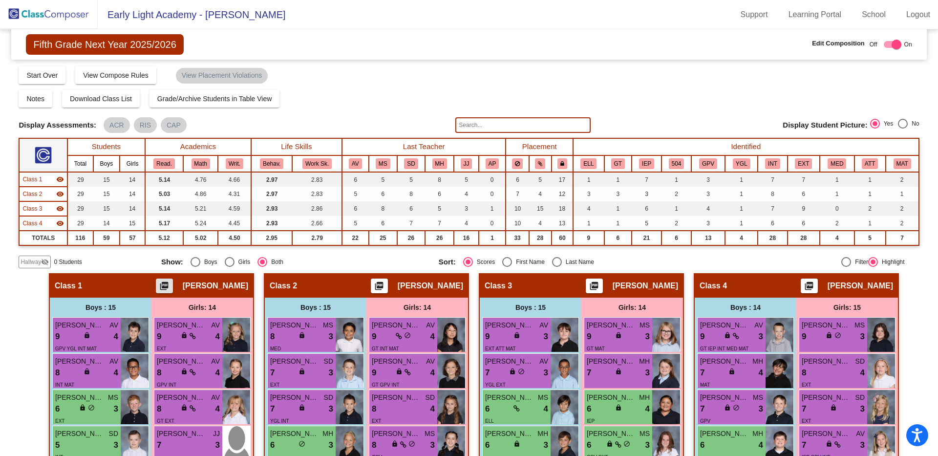
click at [384, 286] on mat-icon "picture_as_pdf" at bounding box center [379, 288] width 12 height 14
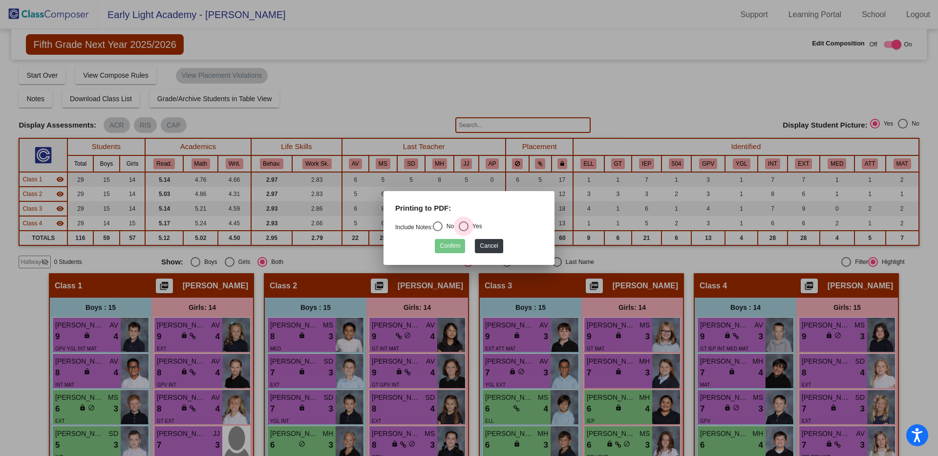
click at [467, 230] on div "Select an option" at bounding box center [464, 226] width 10 height 10
click at [464, 231] on input "Yes" at bounding box center [463, 231] width 0 height 0
radio input "true"
click at [458, 244] on button "Confirm" at bounding box center [450, 246] width 30 height 14
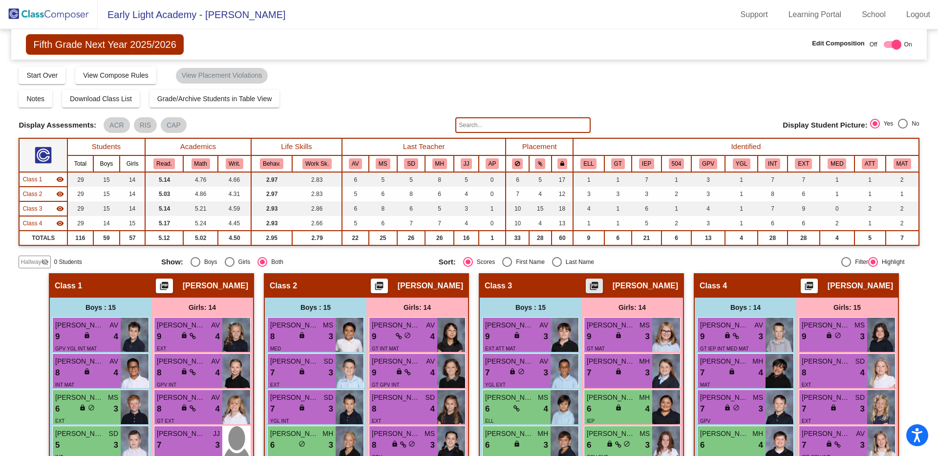
click at [593, 287] on mat-icon "picture_as_pdf" at bounding box center [594, 288] width 12 height 14
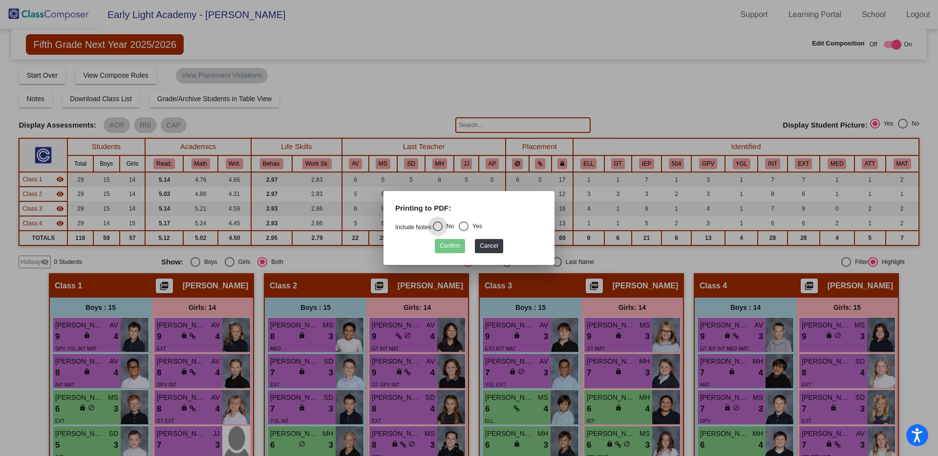
click at [469, 224] on div "Select an option" at bounding box center [464, 226] width 10 height 10
click at [464, 231] on input "Yes" at bounding box center [463, 231] width 0 height 0
radio input "true"
click at [460, 242] on button "Confirm" at bounding box center [450, 246] width 30 height 14
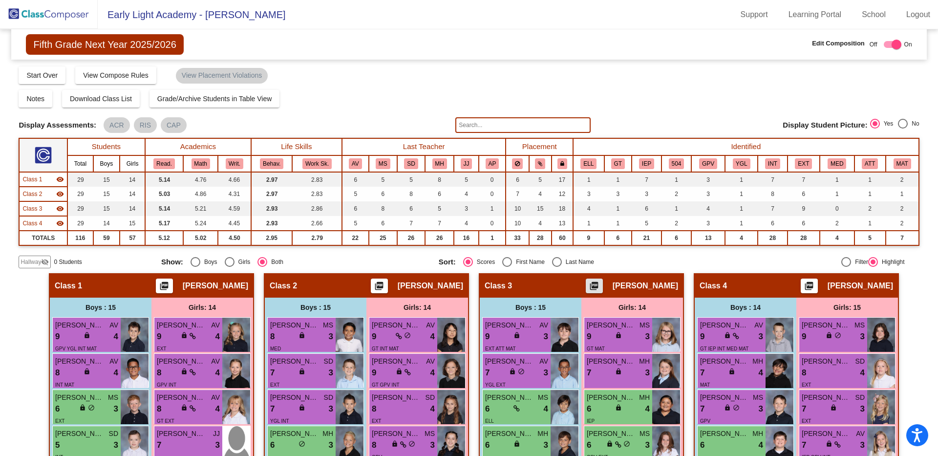
click at [806, 284] on mat-icon "picture_as_pdf" at bounding box center [809, 288] width 12 height 14
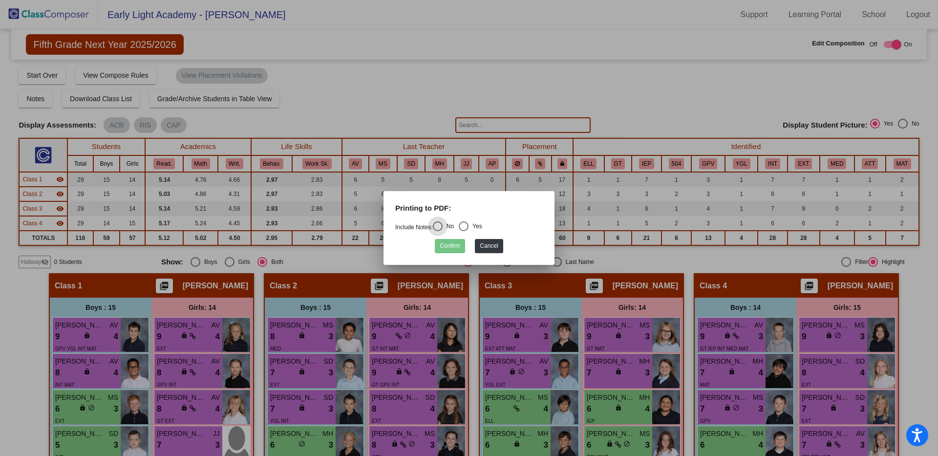
click at [470, 219] on div "Printing to PDF:" at bounding box center [469, 212] width 162 height 19
click at [466, 227] on div "Select an option" at bounding box center [464, 226] width 10 height 10
click at [464, 231] on input "Yes" at bounding box center [463, 231] width 0 height 0
radio input "true"
click at [459, 242] on button "Confirm" at bounding box center [450, 246] width 30 height 14
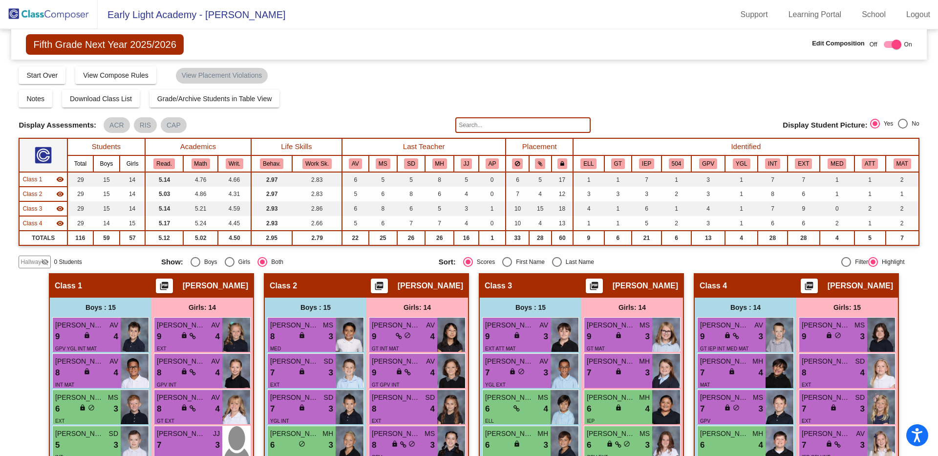
click at [72, 14] on img at bounding box center [49, 14] width 98 height 29
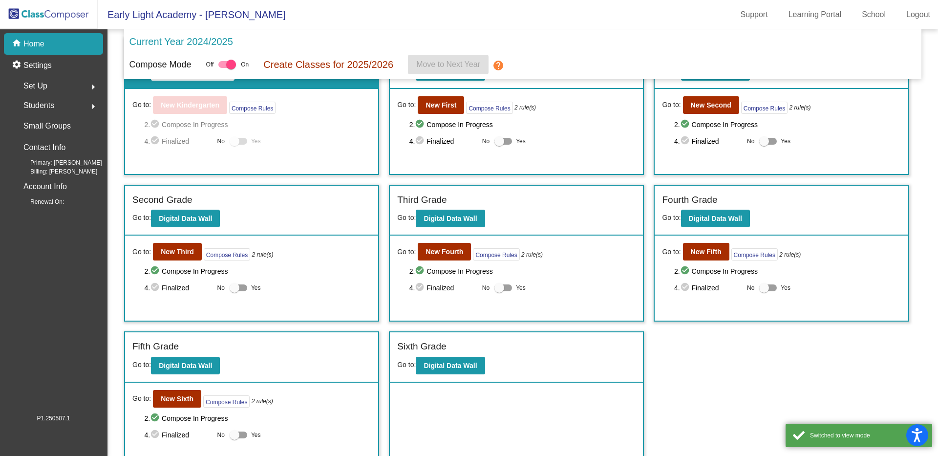
scroll to position [58, 0]
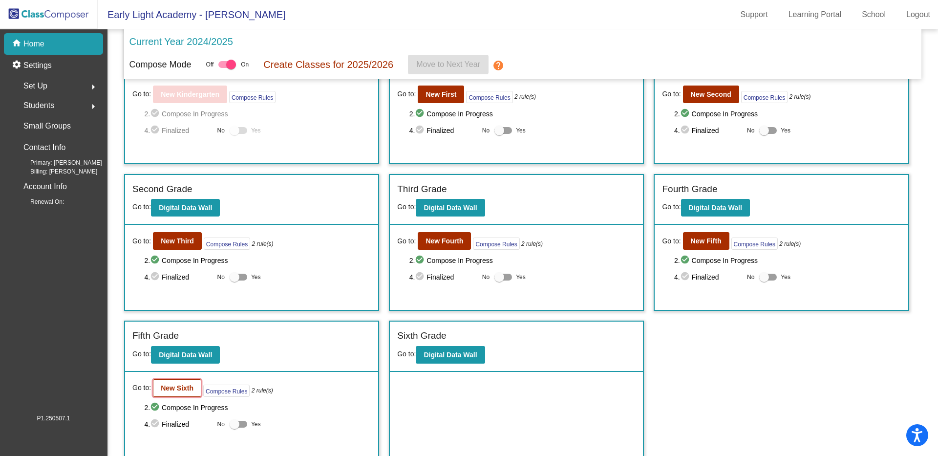
click at [181, 389] on b "New Sixth" at bounding box center [177, 388] width 33 height 8
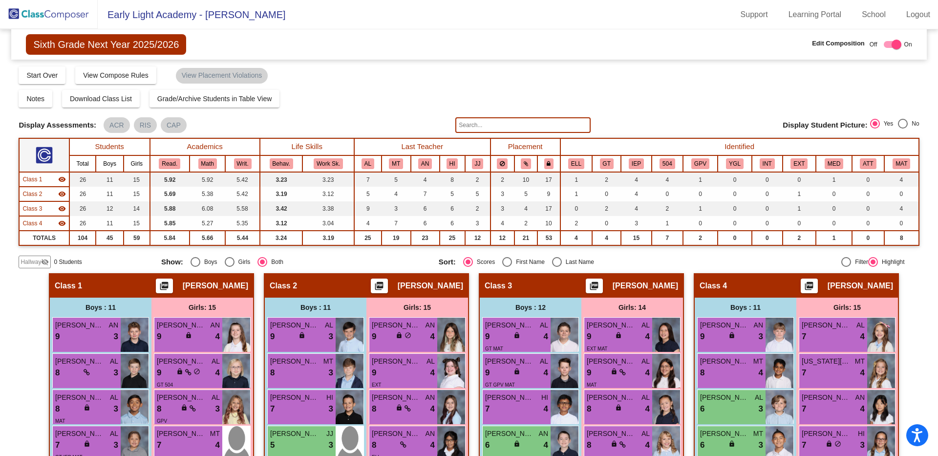
click at [170, 281] on mat-icon "picture_as_pdf" at bounding box center [164, 288] width 12 height 14
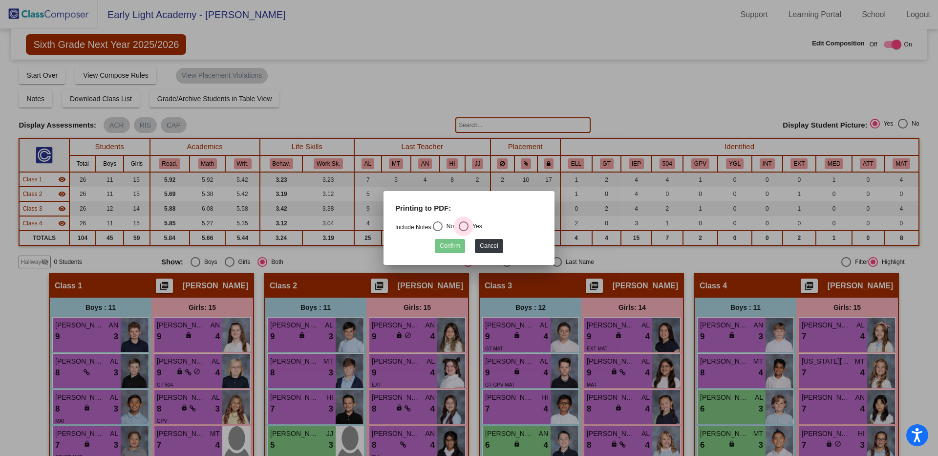
click at [464, 225] on div "Select an option" at bounding box center [464, 226] width 10 height 10
click at [464, 231] on input "Yes" at bounding box center [463, 231] width 0 height 0
radio input "true"
click at [455, 244] on button "Confirm" at bounding box center [450, 246] width 30 height 14
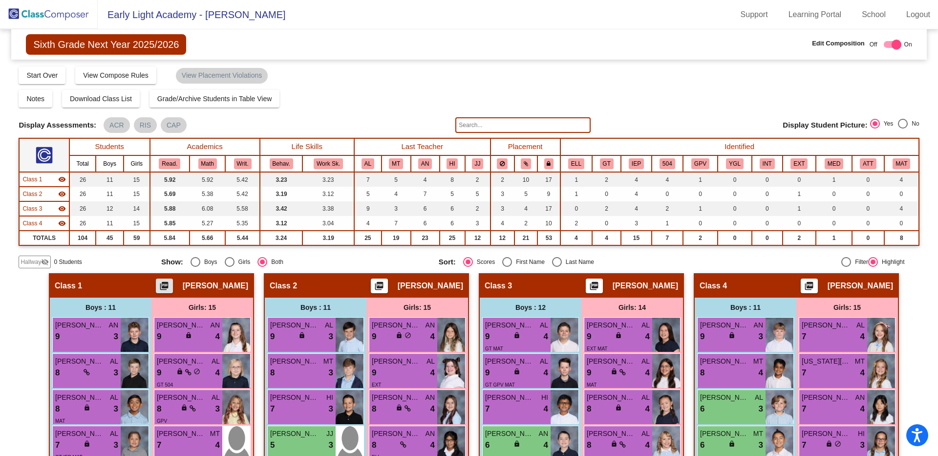
click at [385, 287] on mat-icon "picture_as_pdf" at bounding box center [379, 288] width 12 height 14
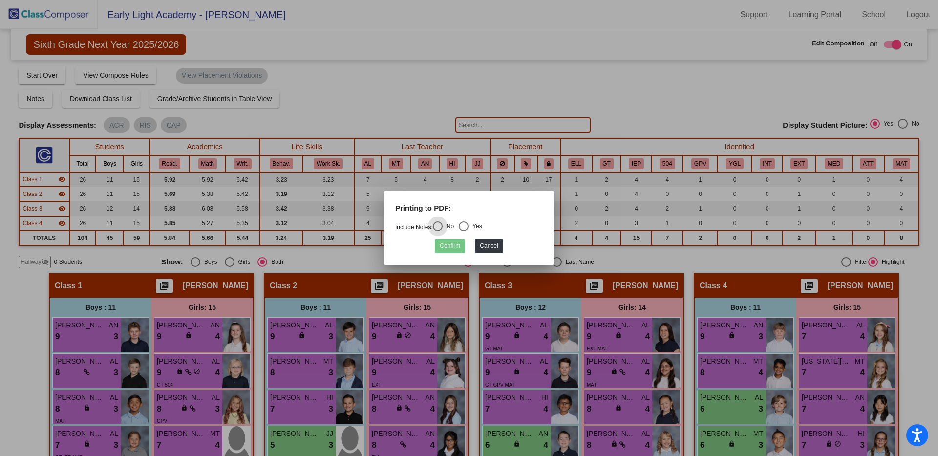
click at [473, 224] on div "Yes" at bounding box center [476, 226] width 14 height 9
click at [464, 231] on input "Yes" at bounding box center [463, 231] width 0 height 0
radio input "true"
click at [455, 245] on button "Confirm" at bounding box center [450, 246] width 30 height 14
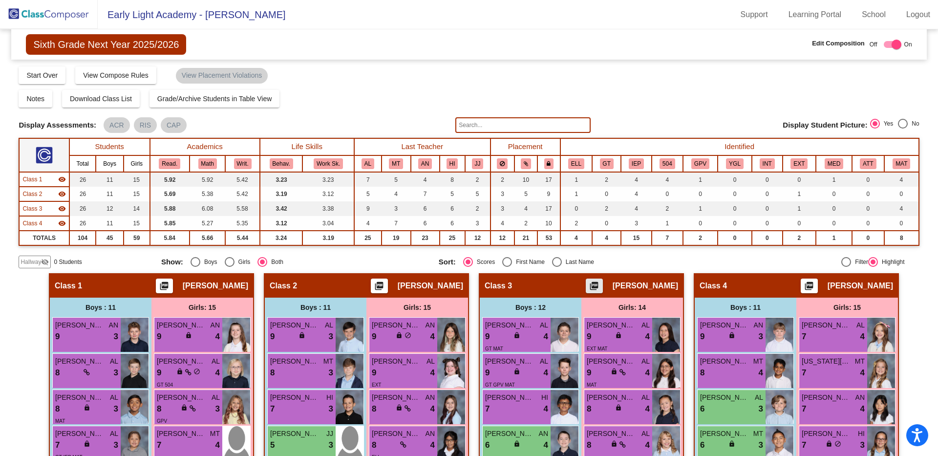
click at [600, 283] on mat-icon "picture_as_pdf" at bounding box center [594, 288] width 12 height 14
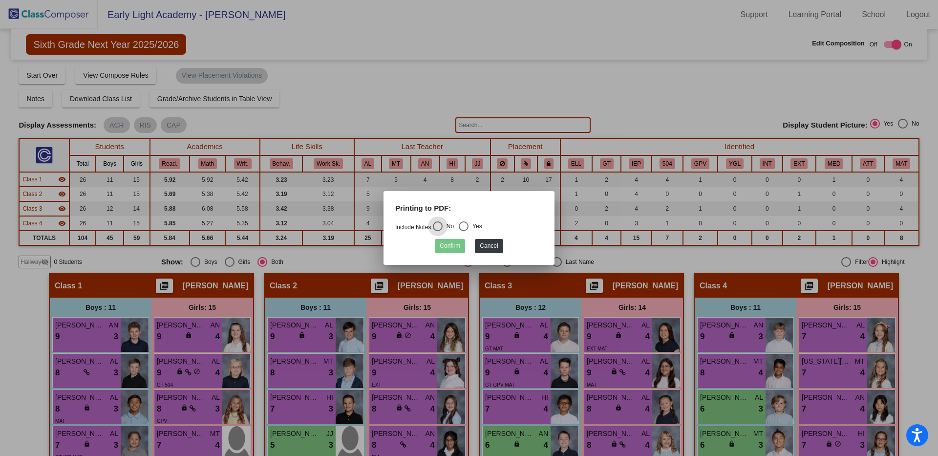
click at [468, 224] on div "Select an option" at bounding box center [464, 226] width 10 height 10
click at [464, 231] on input "Yes" at bounding box center [463, 231] width 0 height 0
radio input "true"
click at [459, 241] on button "Confirm" at bounding box center [450, 246] width 30 height 14
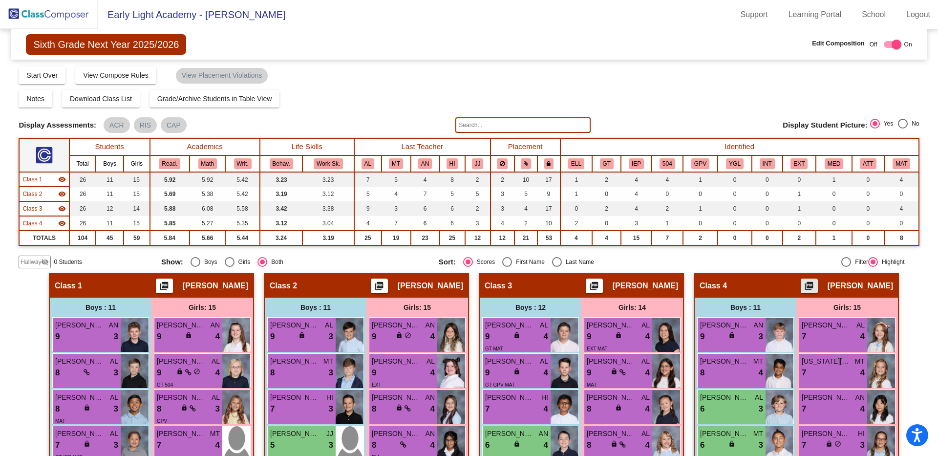
click at [815, 283] on mat-icon "picture_as_pdf" at bounding box center [809, 288] width 12 height 14
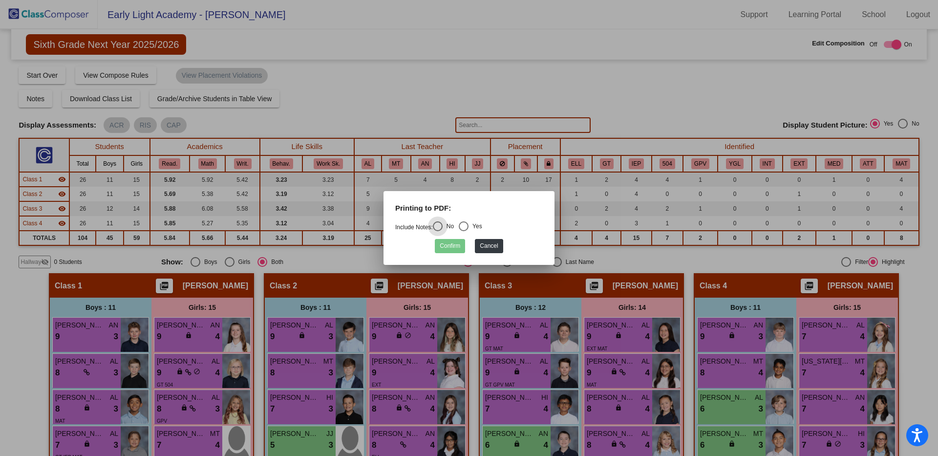
click at [465, 221] on div "Select an option" at bounding box center [464, 226] width 10 height 10
click at [464, 231] on input "Yes" at bounding box center [463, 231] width 0 height 0
radio input "true"
click at [455, 246] on button "Confirm" at bounding box center [450, 246] width 30 height 14
